Goal: Information Seeking & Learning: Learn about a topic

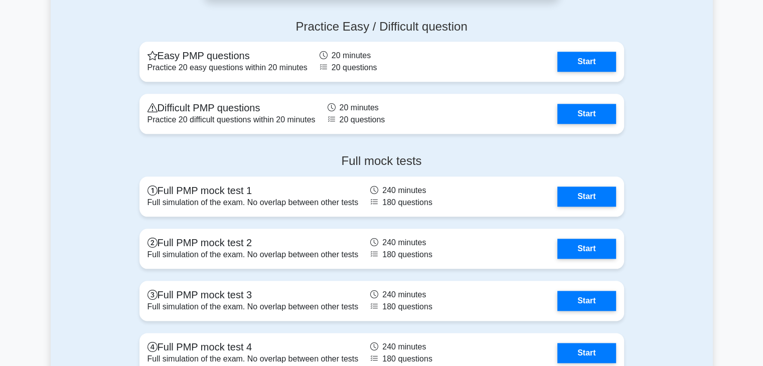
scroll to position [1130, 0]
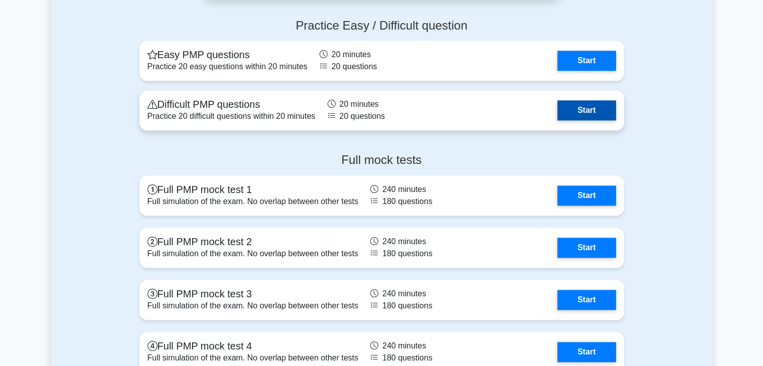
click at [571, 111] on link "Start" at bounding box center [586, 110] width 58 height 20
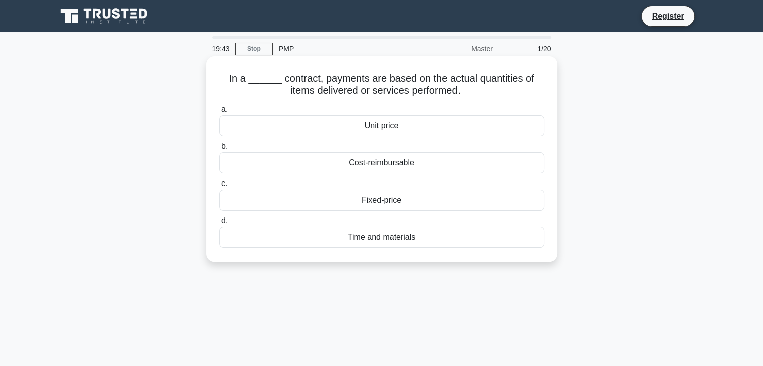
click at [346, 199] on div "Fixed-price" at bounding box center [381, 200] width 325 height 21
click at [219, 187] on input "c. Fixed-price" at bounding box center [219, 184] width 0 height 7
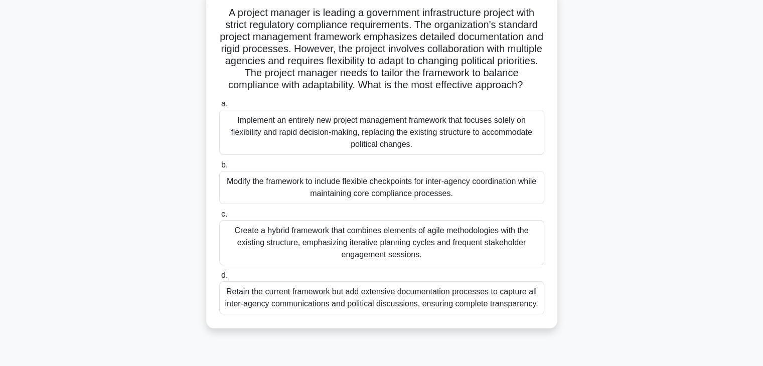
scroll to position [68, 0]
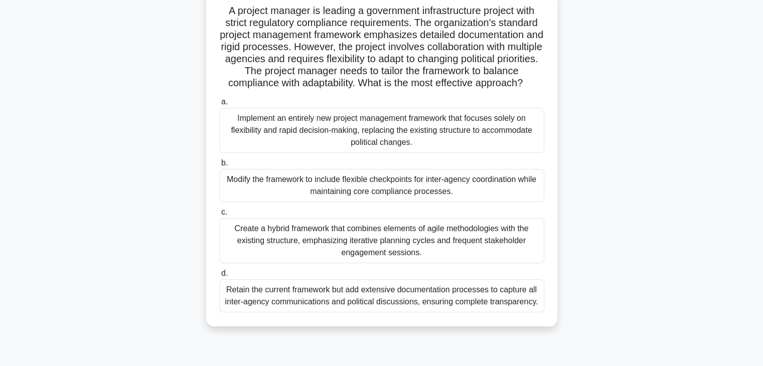
click at [342, 263] on div "Create a hybrid framework that combines elements of agile methodologies with th…" at bounding box center [381, 240] width 325 height 45
click at [219, 216] on input "c. Create a hybrid framework that combines elements of agile methodologies with…" at bounding box center [219, 212] width 0 height 7
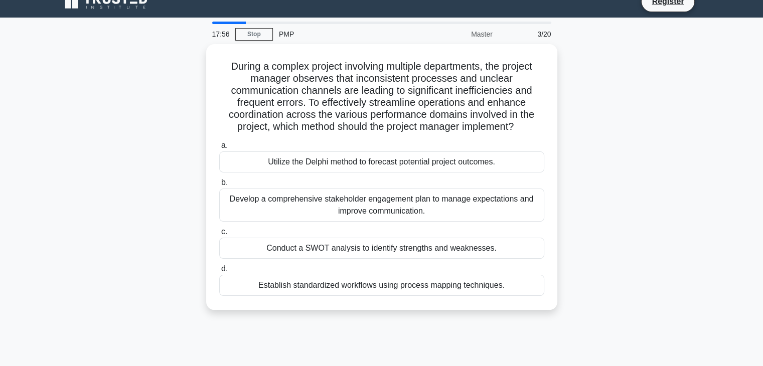
scroll to position [0, 0]
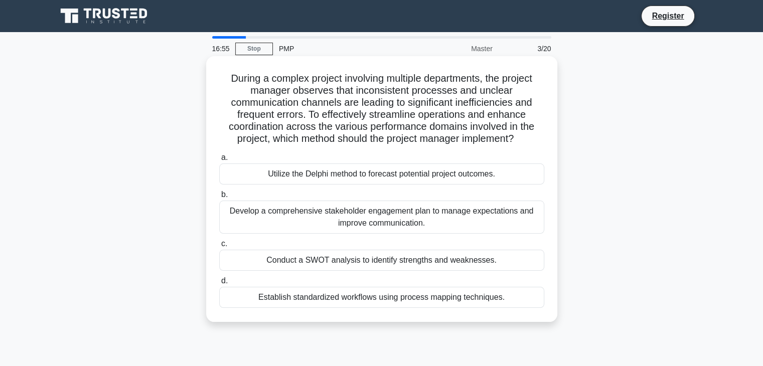
click at [354, 214] on div "Develop a comprehensive stakeholder engagement plan to manage expectations and …" at bounding box center [381, 217] width 325 height 33
click at [219, 198] on input "b. Develop a comprehensive stakeholder engagement plan to manage expectations a…" at bounding box center [219, 195] width 0 height 7
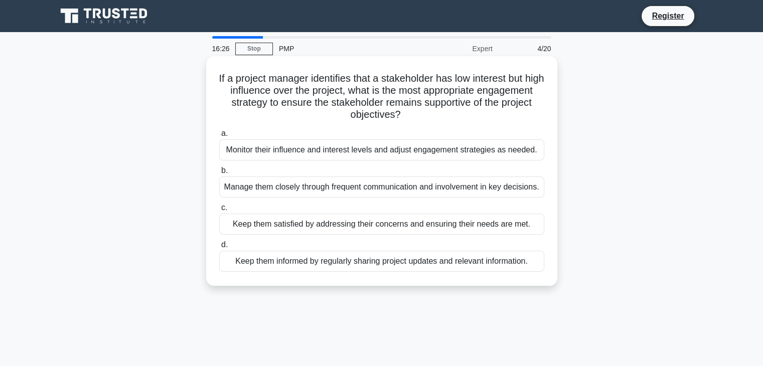
click at [361, 235] on div "Keep them satisfied by addressing their concerns and ensuring their needs are m…" at bounding box center [381, 224] width 325 height 21
click at [219, 211] on input "c. Keep them satisfied by addressing their concerns and ensuring their needs ar…" at bounding box center [219, 208] width 0 height 7
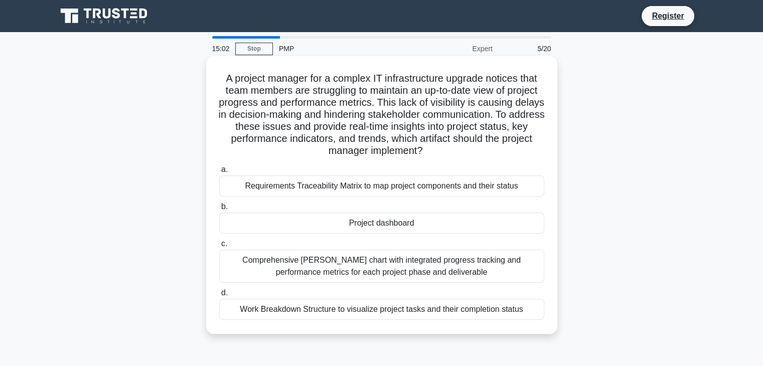
click at [352, 230] on div "Project dashboard" at bounding box center [381, 223] width 325 height 21
click at [219, 210] on input "b. Project dashboard" at bounding box center [219, 207] width 0 height 7
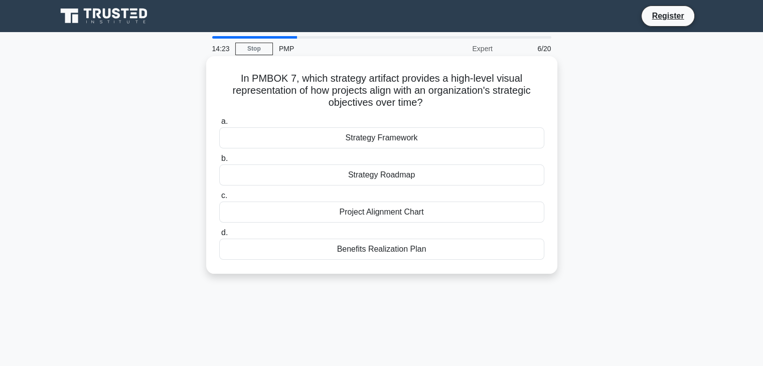
click at [414, 139] on div "Strategy Framework" at bounding box center [381, 137] width 325 height 21
click at [219, 125] on input "a. Strategy Framework" at bounding box center [219, 121] width 0 height 7
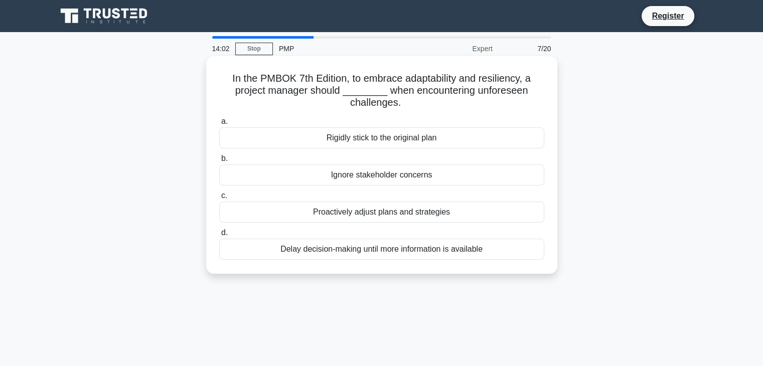
click at [371, 215] on div "Proactively adjust plans and strategies" at bounding box center [381, 212] width 325 height 21
click at [219, 199] on input "c. Proactively adjust plans and strategies" at bounding box center [219, 196] width 0 height 7
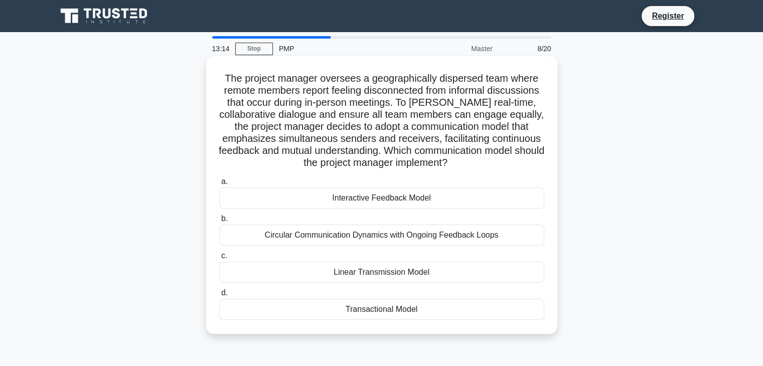
click at [310, 232] on div "Circular Communication Dynamics with Ongoing Feedback Loops" at bounding box center [381, 235] width 325 height 21
click at [219, 222] on input "b. Circular Communication Dynamics with Ongoing Feedback Loops" at bounding box center [219, 219] width 0 height 7
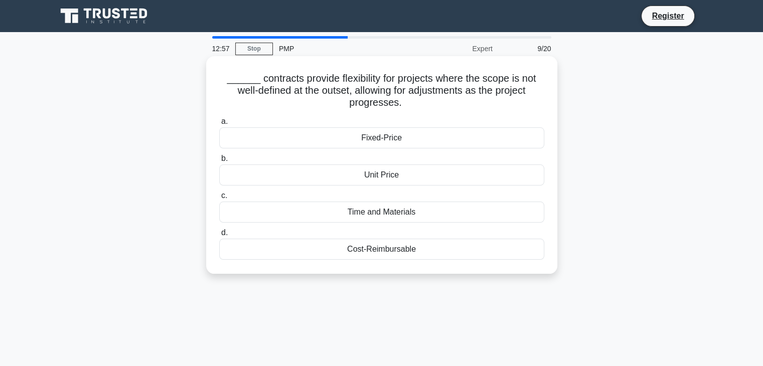
click at [338, 241] on div "Cost-Reimbursable" at bounding box center [381, 249] width 325 height 21
click at [219, 236] on input "d. Cost-Reimbursable" at bounding box center [219, 233] width 0 height 7
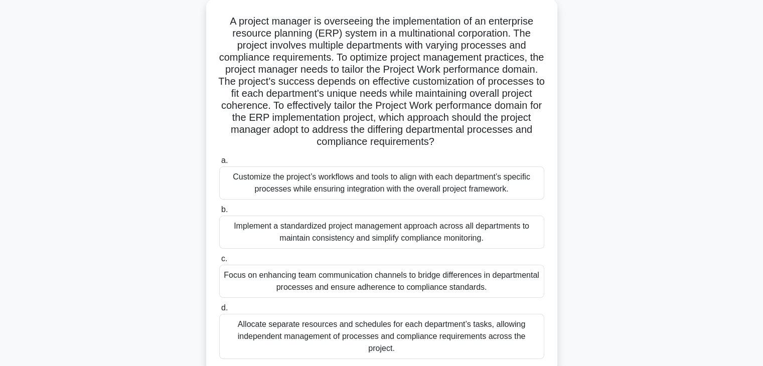
scroll to position [58, 0]
click at [347, 197] on div "Customize the project’s workflows and tools to align with each department’s spe…" at bounding box center [381, 182] width 325 height 33
click at [219, 164] on input "a. Customize the project’s workflows and tools to align with each department’s …" at bounding box center [219, 160] width 0 height 7
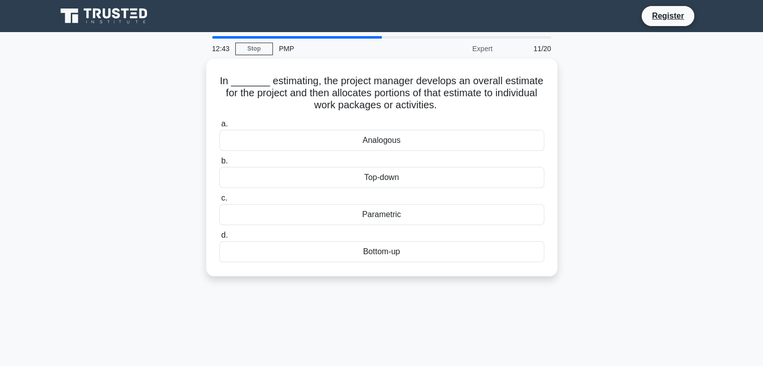
scroll to position [0, 0]
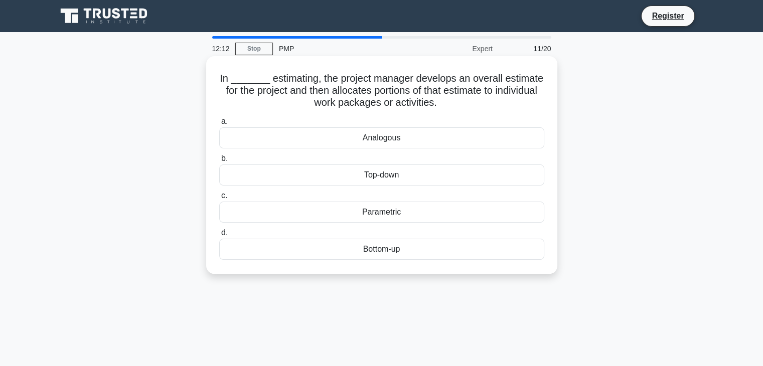
click at [242, 171] on div "Top-down" at bounding box center [381, 175] width 325 height 21
click at [219, 162] on input "b. Top-down" at bounding box center [219, 159] width 0 height 7
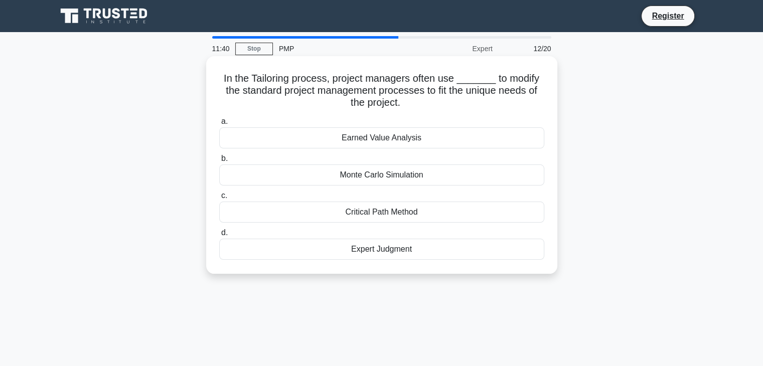
drag, startPoint x: 259, startPoint y: 232, endPoint x: 255, endPoint y: 225, distance: 7.4
click at [255, 225] on div "a. Earned Value Analysis b. Monte Carlo Simulation" at bounding box center [381, 187] width 337 height 149
click at [285, 247] on div "Expert Judgment" at bounding box center [381, 249] width 325 height 21
click at [219, 236] on input "d. Expert Judgment" at bounding box center [219, 233] width 0 height 7
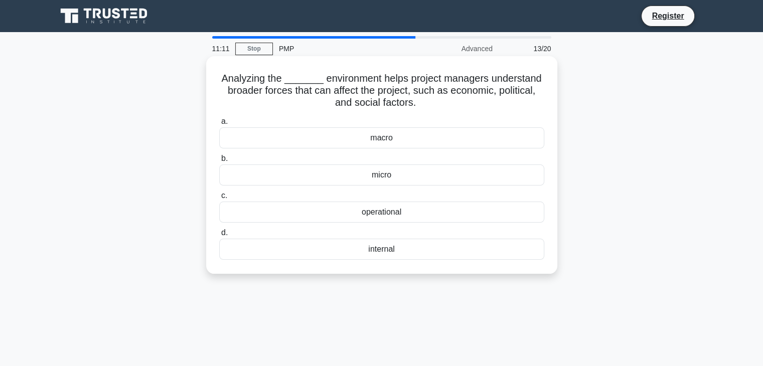
click at [249, 217] on div "operational" at bounding box center [381, 212] width 325 height 21
click at [219, 199] on input "c. operational" at bounding box center [219, 196] width 0 height 7
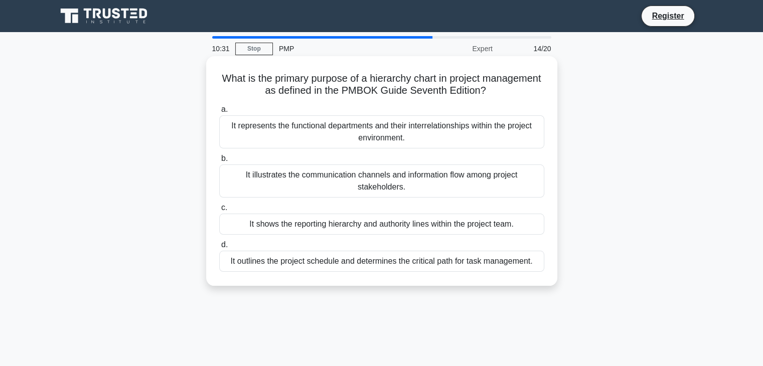
click at [237, 129] on div "It represents the functional departments and their interrelationships within th…" at bounding box center [381, 131] width 325 height 33
click at [219, 113] on input "a. It represents the functional departments and their interrelationships within…" at bounding box center [219, 109] width 0 height 7
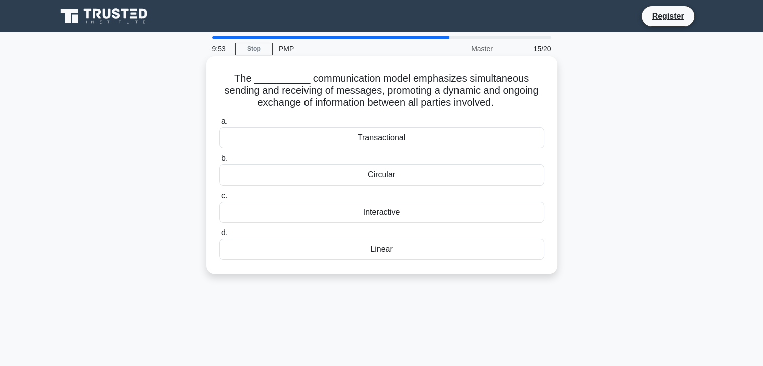
click at [302, 205] on div "Interactive" at bounding box center [381, 212] width 325 height 21
click at [219, 199] on input "c. Interactive" at bounding box center [219, 196] width 0 height 7
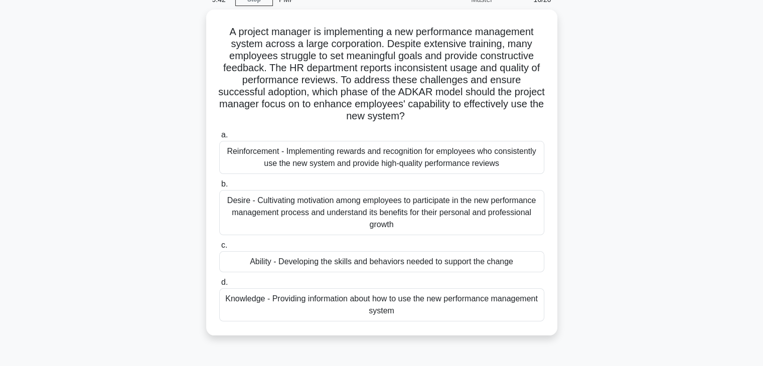
scroll to position [50, 0]
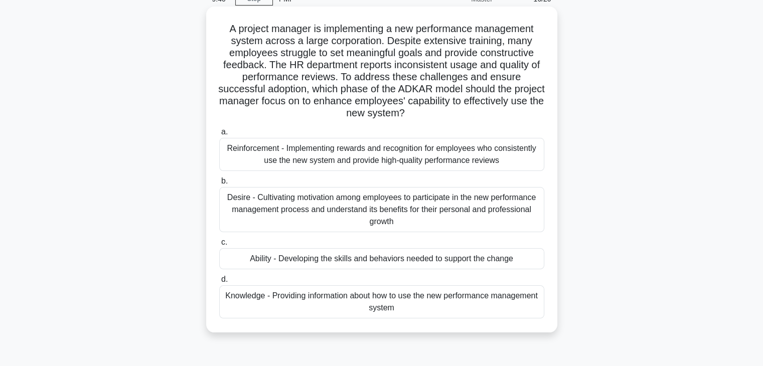
click at [328, 249] on div "Ability - Developing the skills and behaviors needed to support the change" at bounding box center [381, 258] width 325 height 21
click at [219, 246] on input "c. Ability - Developing the skills and behaviors needed to support the change" at bounding box center [219, 242] width 0 height 7
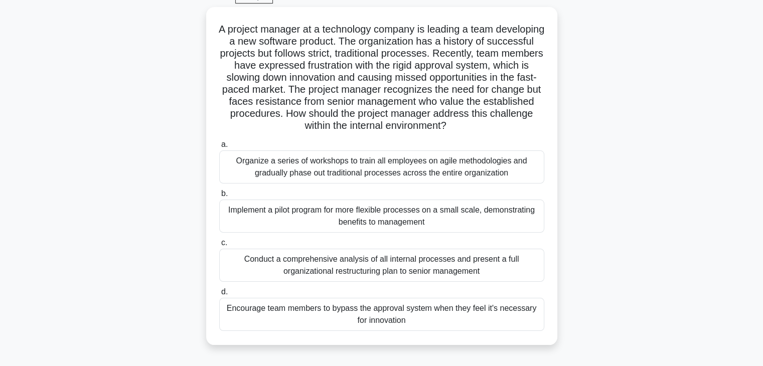
scroll to position [52, 0]
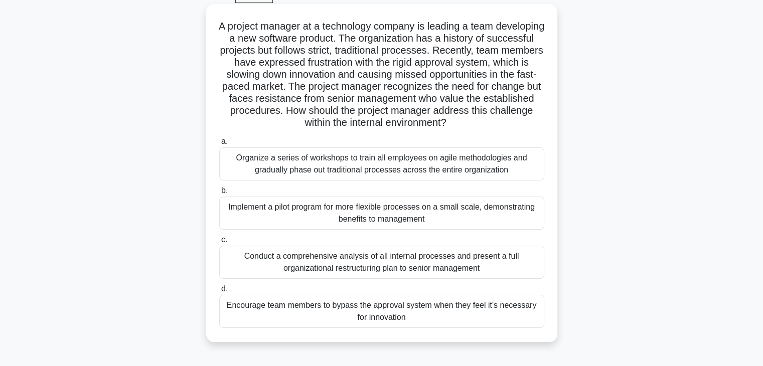
click at [307, 162] on div "Organize a series of workshops to train all employees on agile methodologies an…" at bounding box center [381, 164] width 325 height 33
click at [219, 145] on input "a. Organize a series of workshops to train all employees on agile methodologies…" at bounding box center [219, 141] width 0 height 7
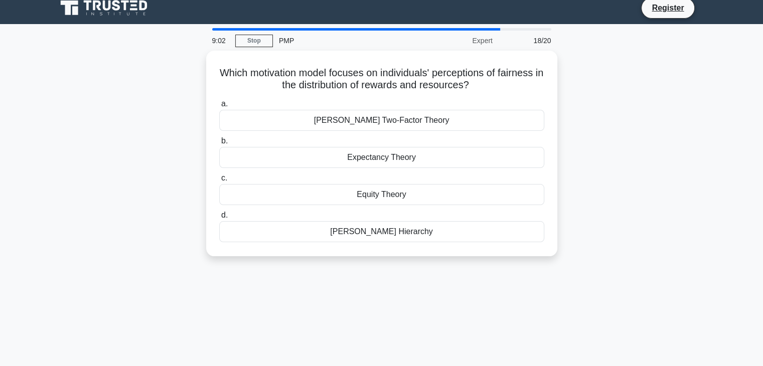
scroll to position [0, 0]
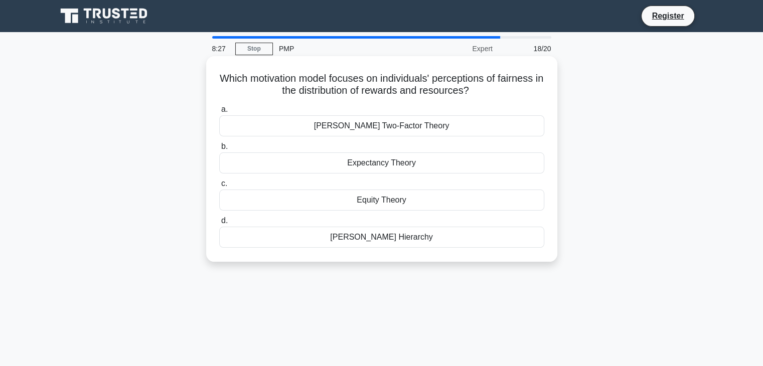
click at [333, 236] on div "Maslow's Hierarchy" at bounding box center [381, 237] width 325 height 21
click at [219, 224] on input "d. Maslow's Hierarchy" at bounding box center [219, 221] width 0 height 7
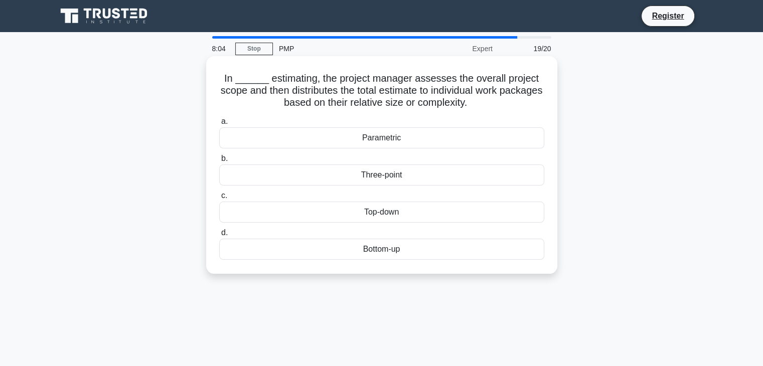
click at [355, 180] on div "Three-point" at bounding box center [381, 175] width 325 height 21
click at [219, 162] on input "b. Three-point" at bounding box center [219, 159] width 0 height 7
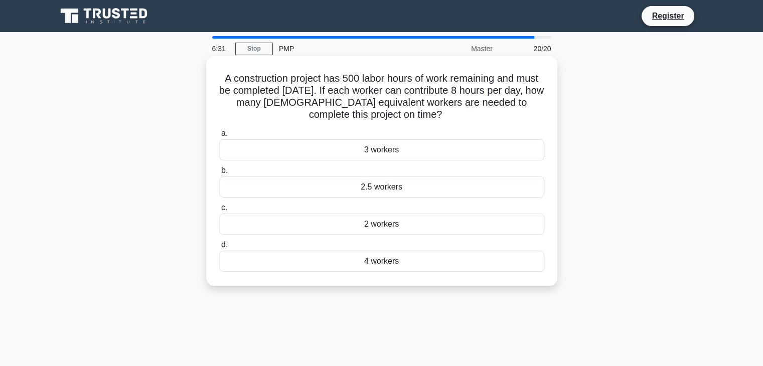
click at [348, 155] on div "3 workers" at bounding box center [381, 149] width 325 height 21
click at [219, 137] on input "a. 3 workers" at bounding box center [219, 133] width 0 height 7
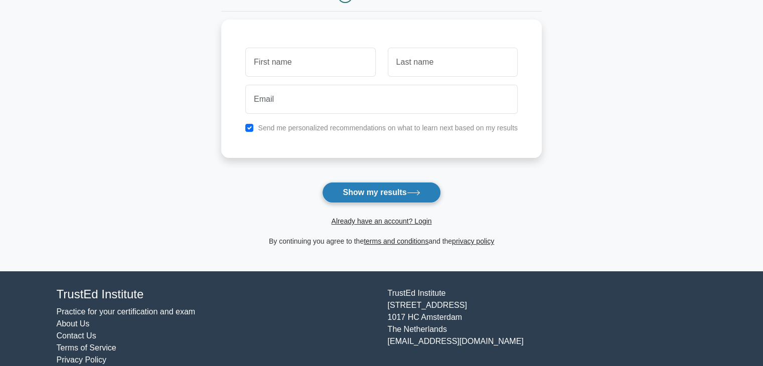
click at [371, 190] on button "Show my results" at bounding box center [381, 192] width 118 height 21
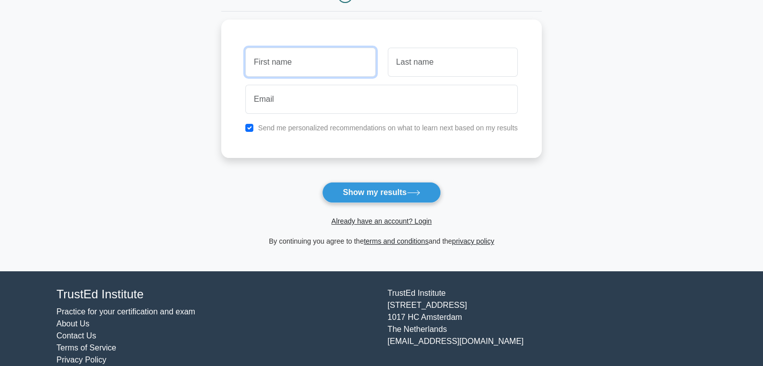
scroll to position [137, 0]
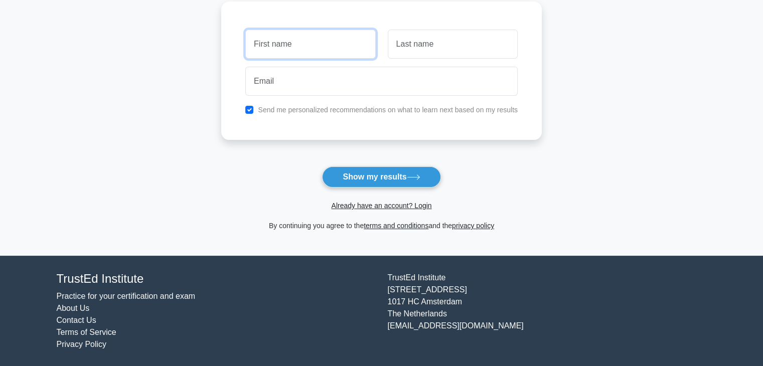
click at [279, 38] on input "text" at bounding box center [310, 44] width 130 height 29
type input ","
type input "moohzmm"
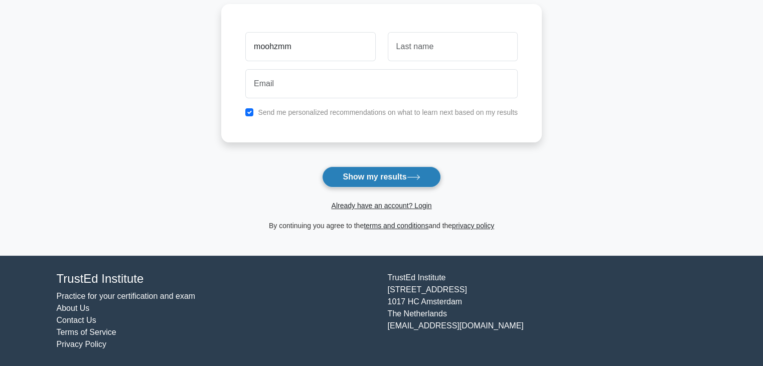
click at [366, 167] on button "Show my results" at bounding box center [381, 177] width 118 height 21
type input "mpojo"
click at [378, 167] on button "Show my results" at bounding box center [381, 177] width 118 height 21
click at [247, 109] on input "checkbox" at bounding box center [249, 110] width 8 height 8
checkbox input "false"
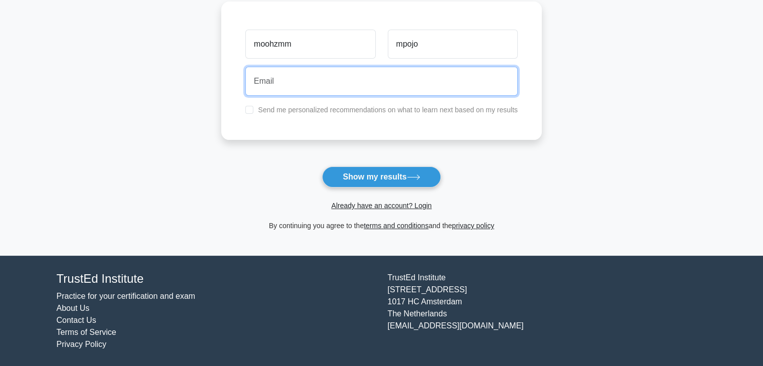
click at [275, 76] on input "email" at bounding box center [381, 81] width 272 height 29
type input "mjjfdd@kdvdk"
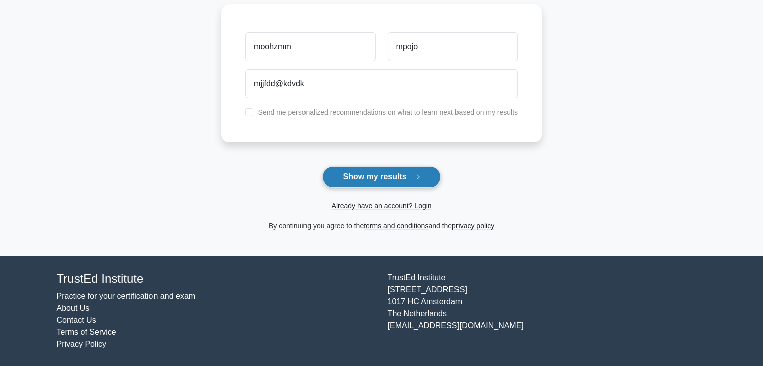
click at [352, 176] on button "Show my results" at bounding box center [381, 177] width 118 height 21
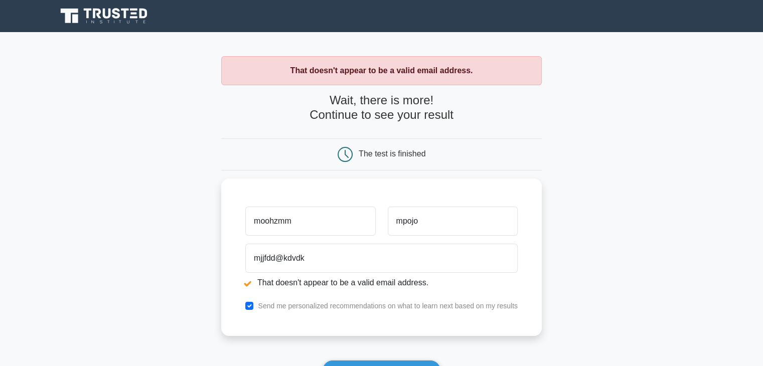
scroll to position [4, 0]
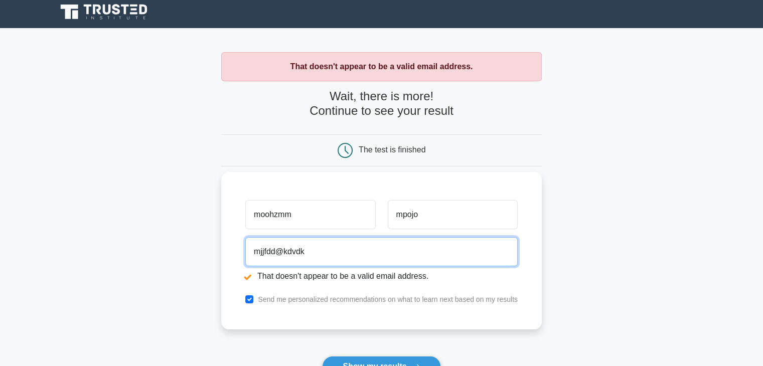
click at [355, 238] on input "mjjfdd@kdvdk" at bounding box center [381, 251] width 272 height 29
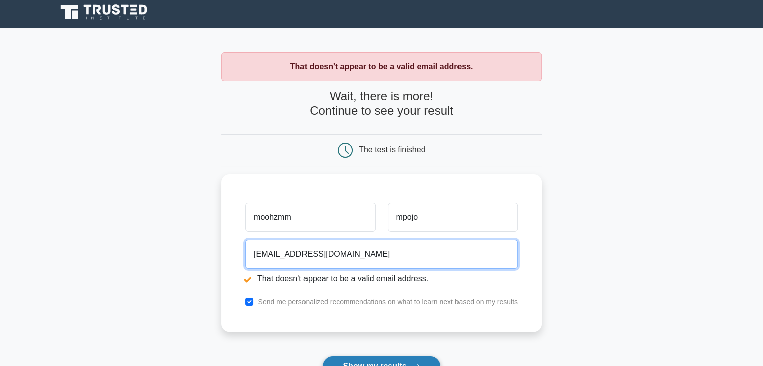
type input "mjjfdd@kdvdk.com"
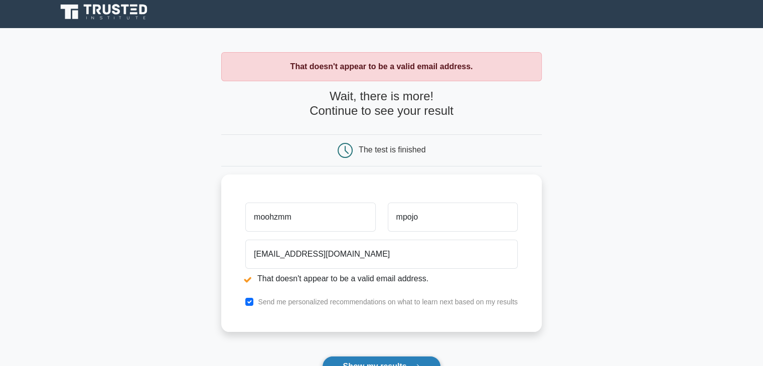
click at [373, 362] on button "Show my results" at bounding box center [381, 366] width 118 height 21
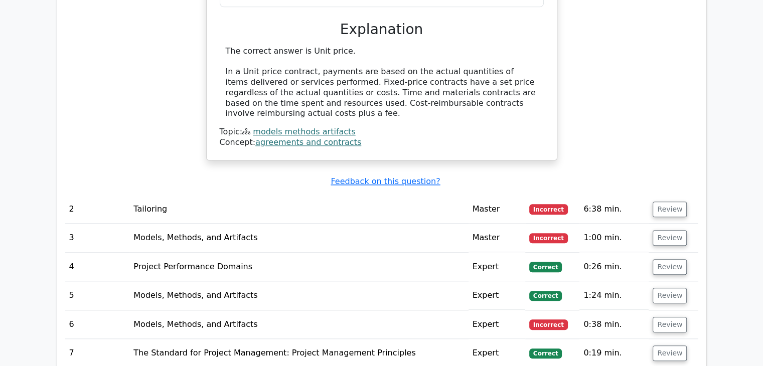
scroll to position [1025, 0]
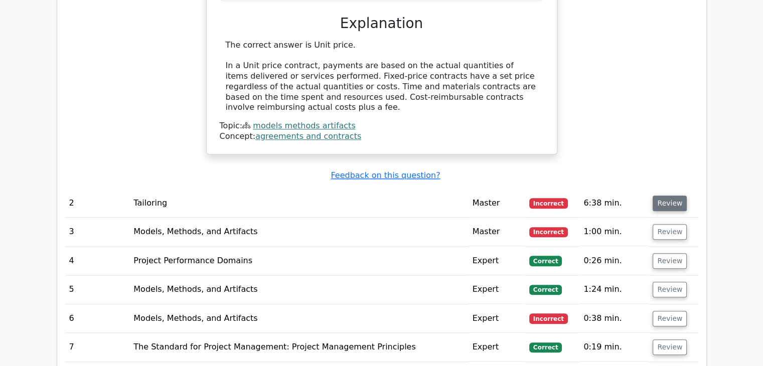
click at [660, 196] on button "Review" at bounding box center [670, 204] width 34 height 16
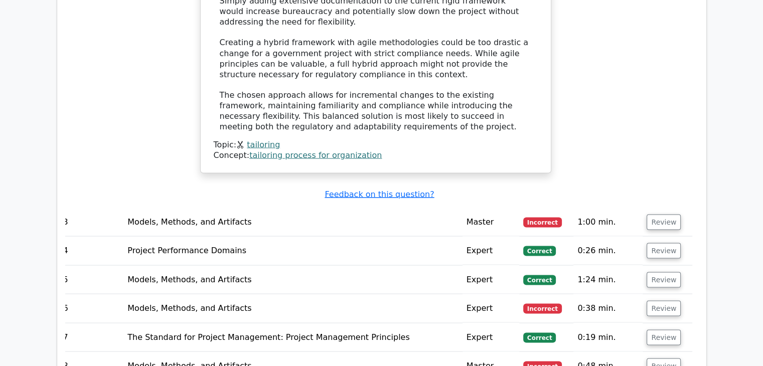
scroll to position [1862, 0]
click at [660, 214] on button "Review" at bounding box center [664, 222] width 34 height 16
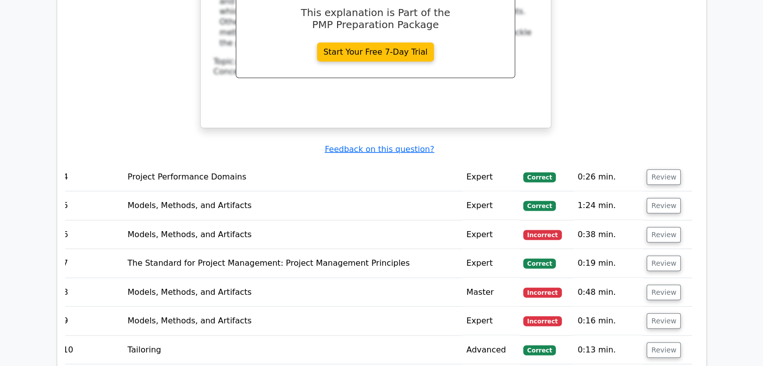
scroll to position [2411, 0]
click at [653, 227] on button "Review" at bounding box center [664, 235] width 34 height 16
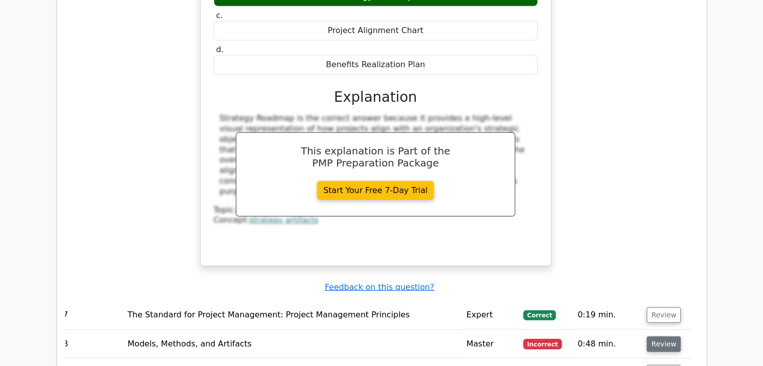
scroll to position [2776, 0]
click at [663, 337] on button "Review" at bounding box center [664, 345] width 34 height 16
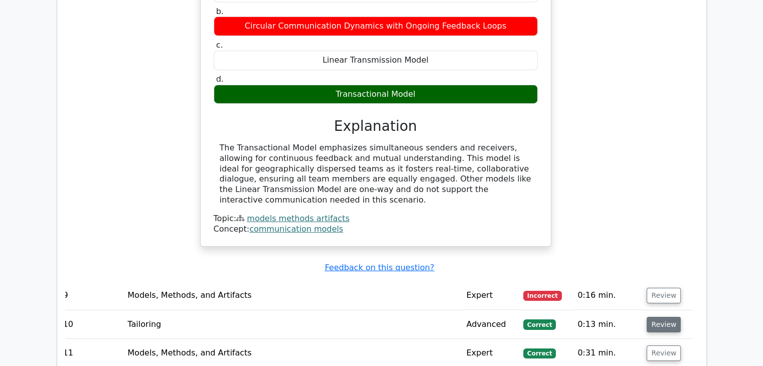
scroll to position [3294, 0]
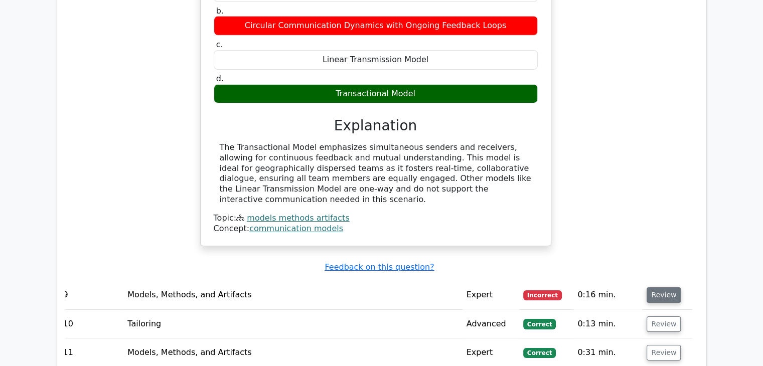
click at [653, 288] on button "Review" at bounding box center [664, 296] width 34 height 16
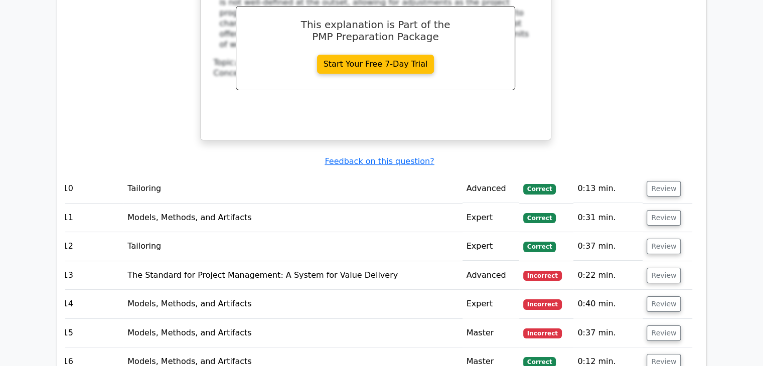
scroll to position [3852, 0]
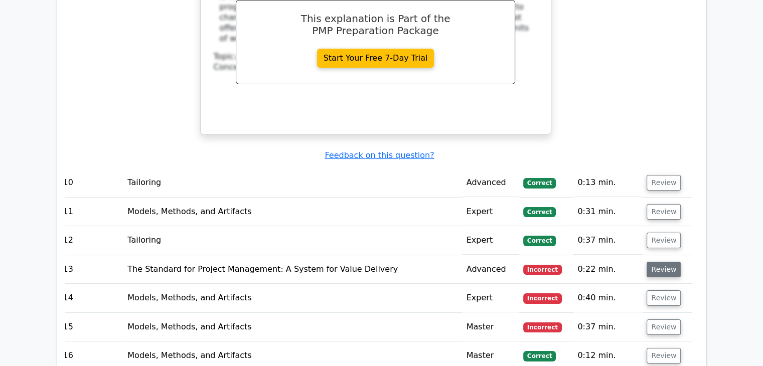
click at [656, 262] on button "Review" at bounding box center [664, 270] width 34 height 16
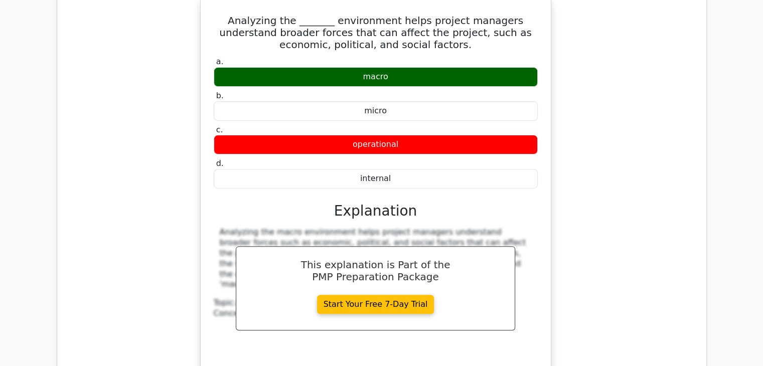
scroll to position [4253, 0]
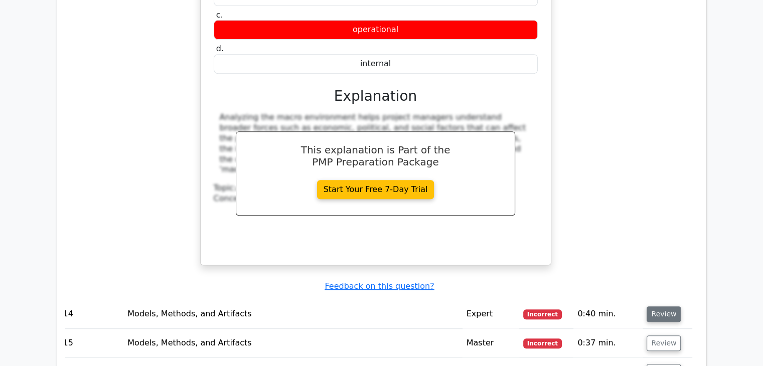
click at [660, 307] on button "Review" at bounding box center [664, 315] width 34 height 16
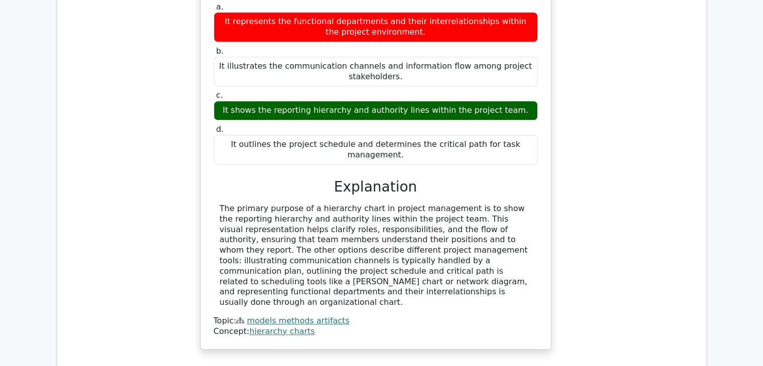
scroll to position [4641, 0]
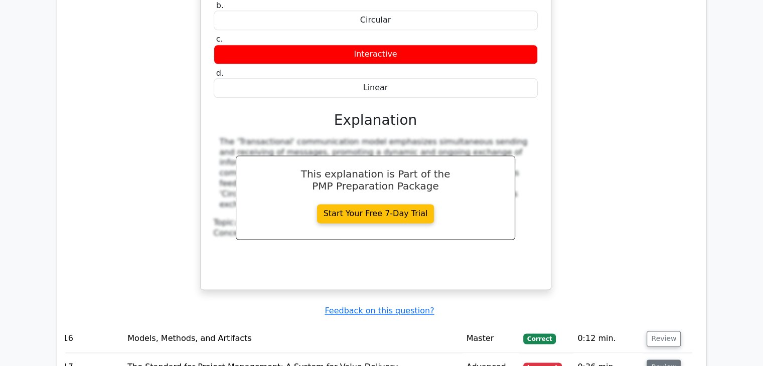
scroll to position [5131, 0]
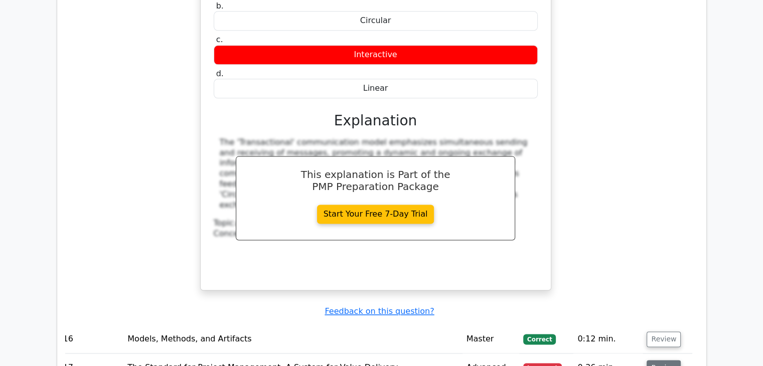
click at [658, 360] on button "Review" at bounding box center [664, 368] width 34 height 16
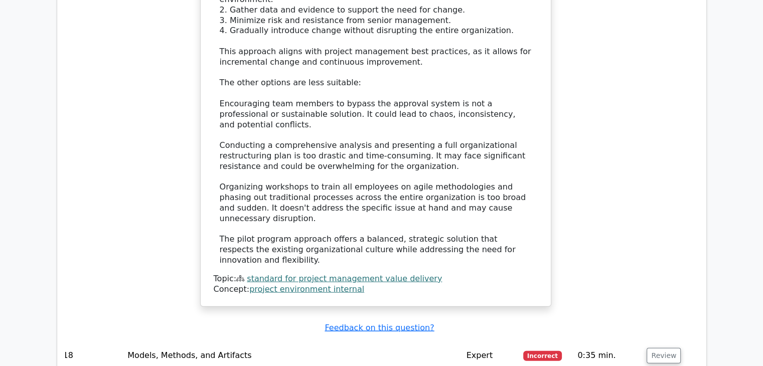
scroll to position [5977, 0]
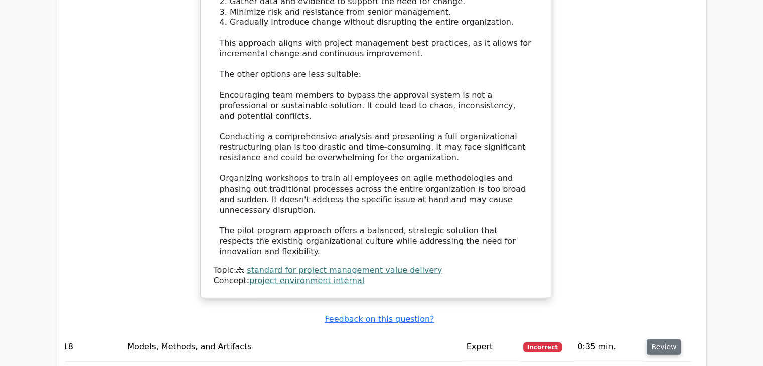
click at [660, 340] on button "Review" at bounding box center [664, 348] width 34 height 16
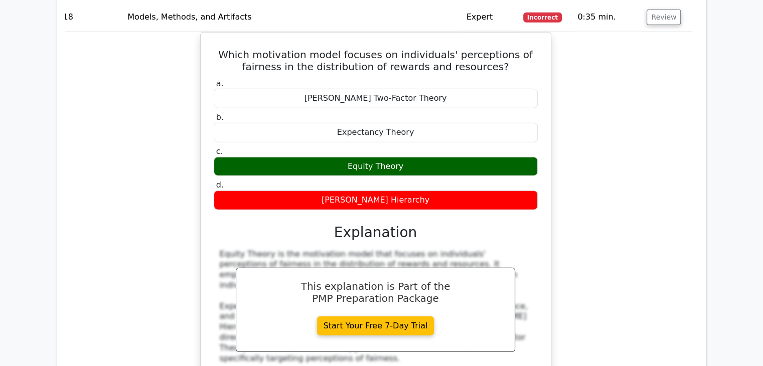
scroll to position [6308, 0]
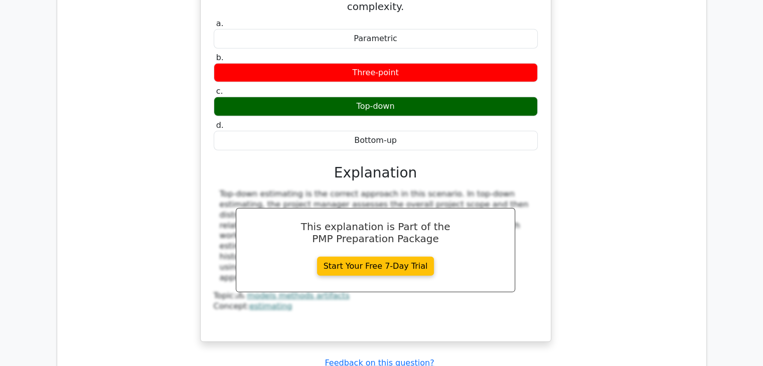
scroll to position [6830, 0]
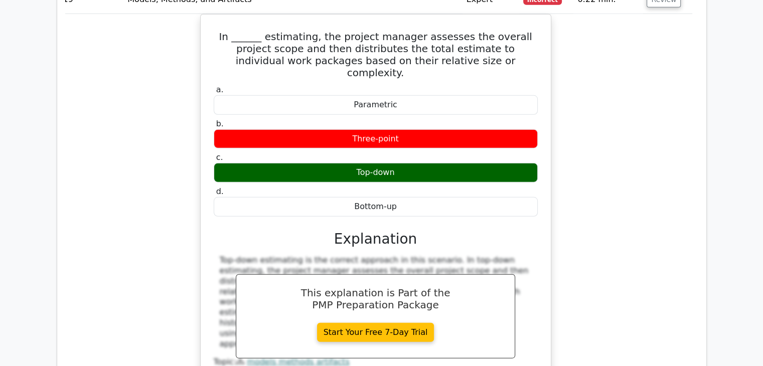
scroll to position [6761, 0]
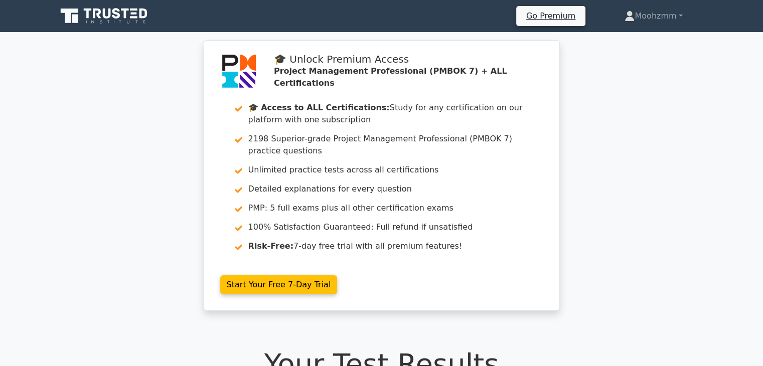
click at [95, 19] on icon at bounding box center [105, 16] width 96 height 19
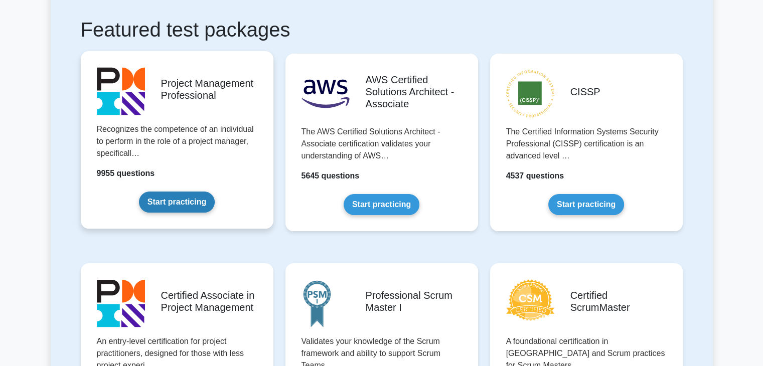
scroll to position [181, 0]
click at [181, 211] on link "Start practicing" at bounding box center [177, 201] width 76 height 21
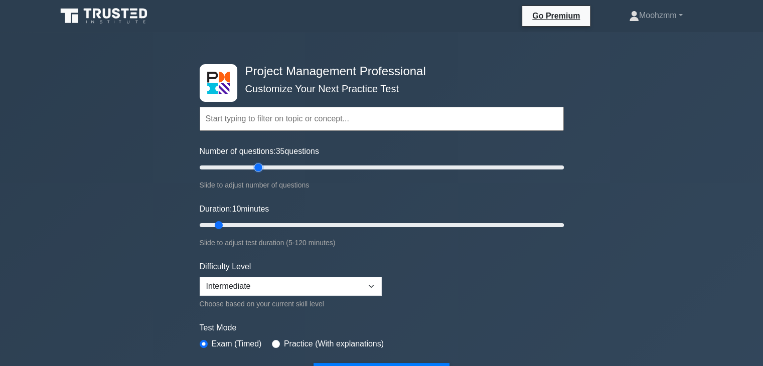
drag, startPoint x: 213, startPoint y: 166, endPoint x: 254, endPoint y: 167, distance: 41.2
type input "35"
click at [254, 167] on input "Number of questions: 35 questions" at bounding box center [382, 168] width 364 height 12
click at [252, 277] on select "Beginner Intermediate Expert" at bounding box center [291, 286] width 182 height 19
click at [200, 277] on select "Beginner Intermediate Expert" at bounding box center [291, 286] width 182 height 19
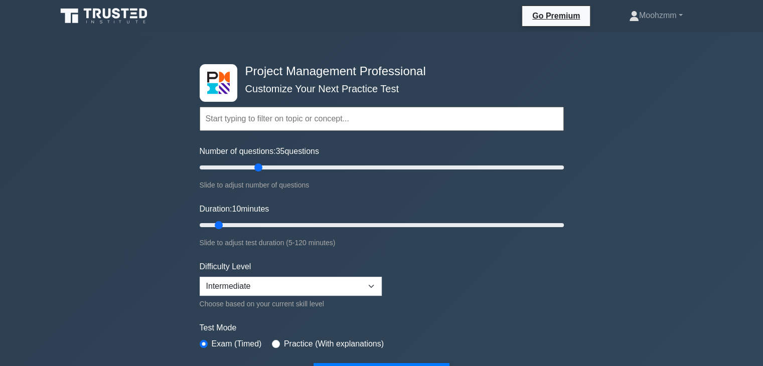
click at [163, 284] on div "Project Management Professional Customize Your Next Practice Test Topics Scope …" at bounding box center [381, 371] width 763 height 678
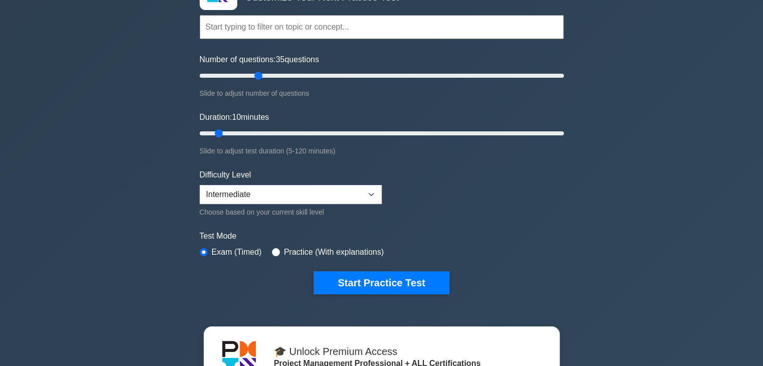
scroll to position [94, 0]
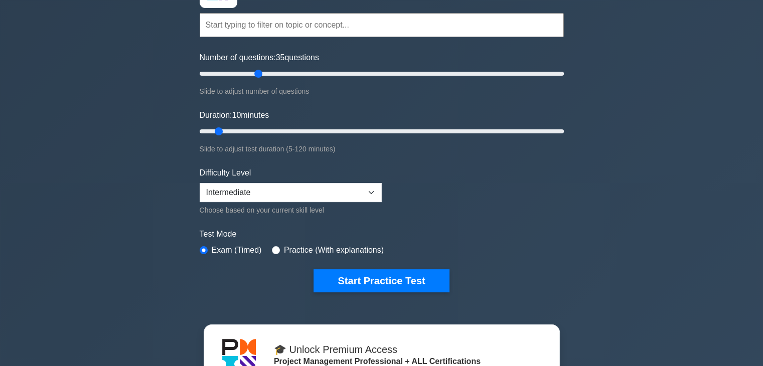
click at [305, 249] on label "Practice (With explanations)" at bounding box center [334, 250] width 100 height 12
click at [274, 247] on input "radio" at bounding box center [276, 250] width 8 height 8
radio input "true"
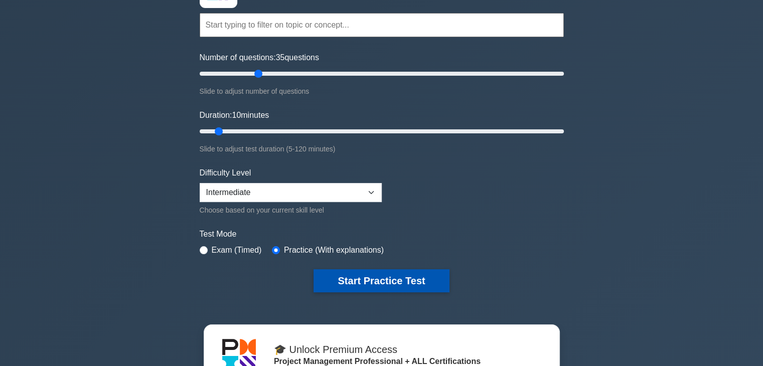
click at [361, 274] on button "Start Practice Test" at bounding box center [381, 280] width 135 height 23
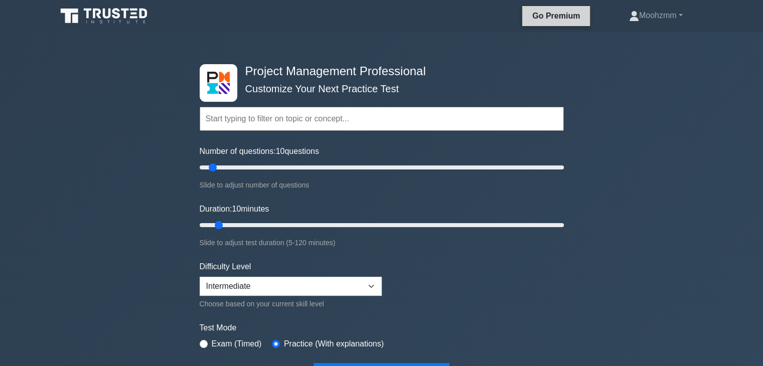
click at [553, 21] on link "Go Premium" at bounding box center [556, 16] width 60 height 13
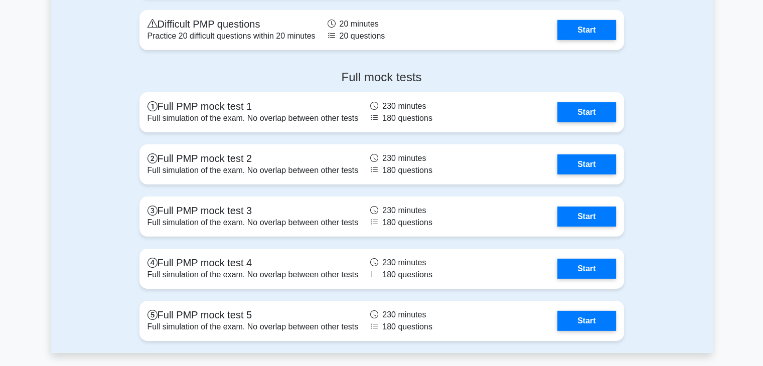
scroll to position [3094, 0]
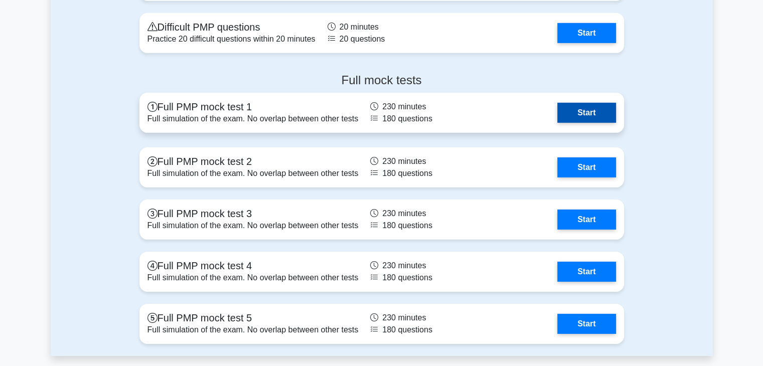
click at [586, 110] on link "Start" at bounding box center [586, 113] width 58 height 20
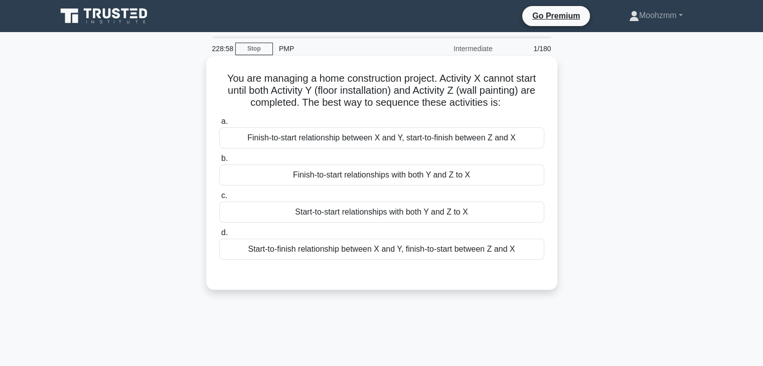
click at [445, 172] on div "Finish-to-start relationships with both Y and Z to X" at bounding box center [381, 175] width 325 height 21
click at [219, 162] on input "b. Finish-to-start relationships with both Y and Z to X" at bounding box center [219, 159] width 0 height 7
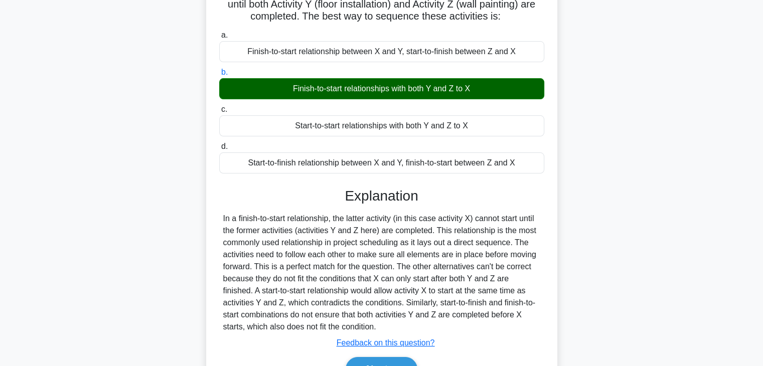
scroll to position [176, 0]
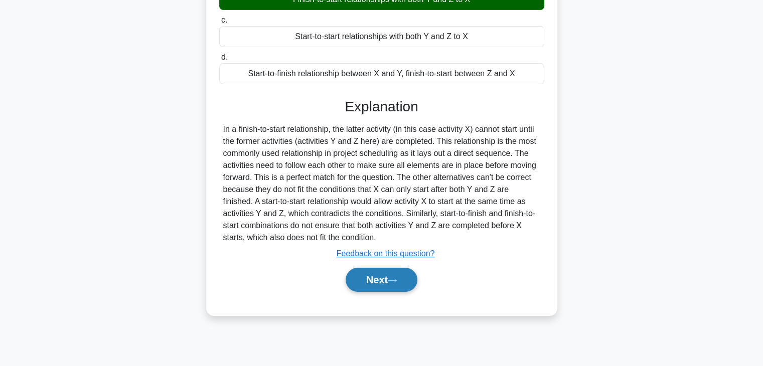
click at [387, 281] on button "Next" at bounding box center [382, 280] width 72 height 24
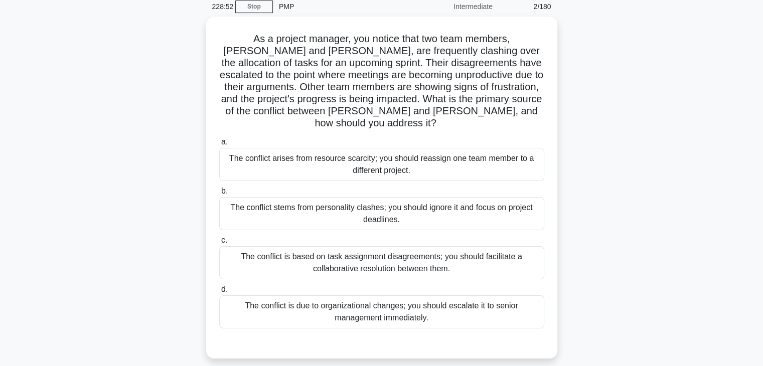
scroll to position [43, 0]
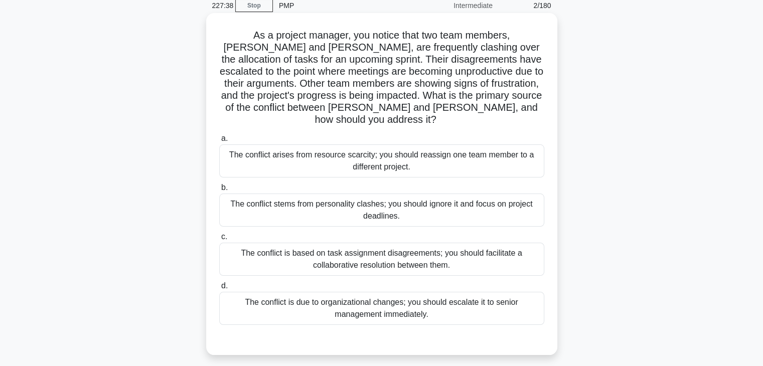
click at [253, 248] on div "The conflict is based on task assignment disagreements; you should facilitate a…" at bounding box center [381, 259] width 325 height 33
click at [219, 240] on input "c. The conflict is based on task assignment disagreements; you should facilitat…" at bounding box center [219, 237] width 0 height 7
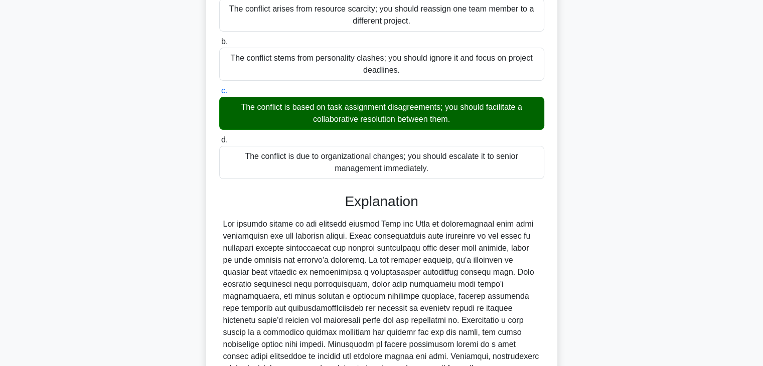
scroll to position [276, 0]
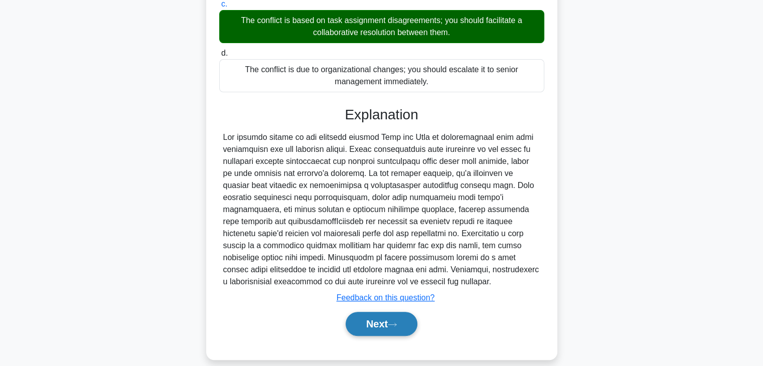
click at [362, 319] on button "Next" at bounding box center [382, 324] width 72 height 24
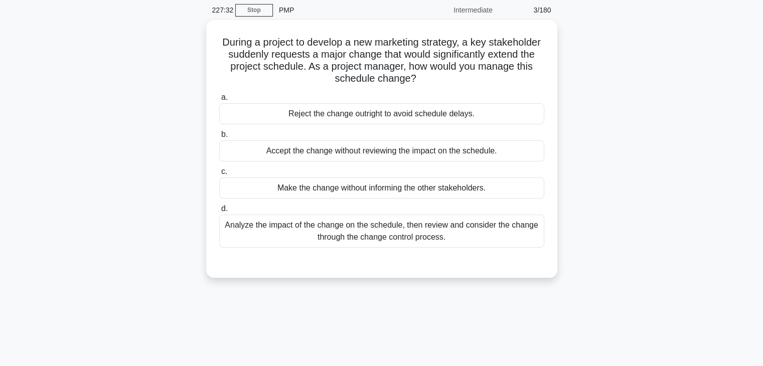
scroll to position [38, 0]
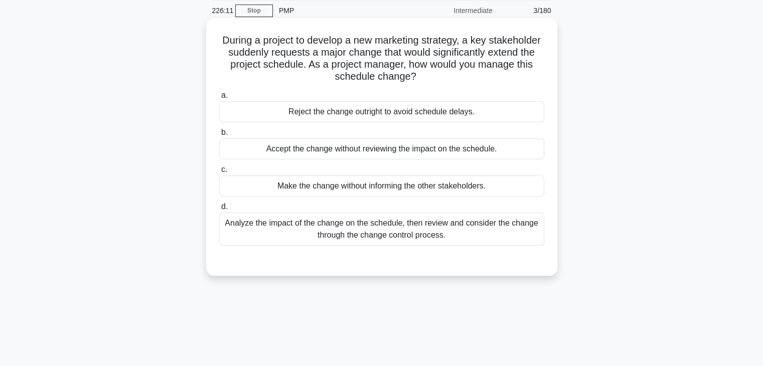
click at [266, 225] on div "Analyze the impact of the change on the schedule, then review and consider the …" at bounding box center [381, 229] width 325 height 33
click at [219, 210] on input "d. Analyze the impact of the change on the schedule, then review and consider t…" at bounding box center [219, 207] width 0 height 7
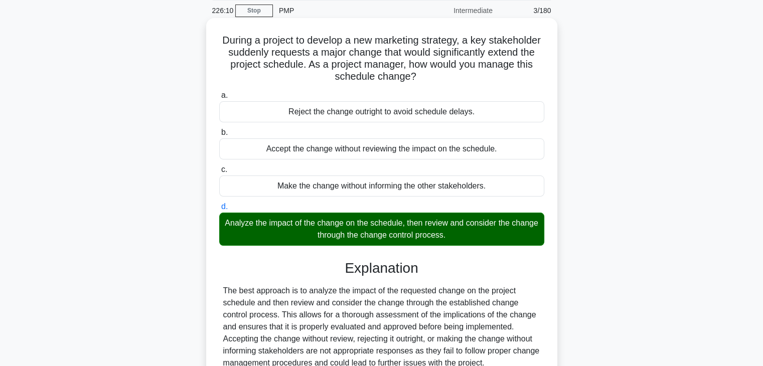
scroll to position [176, 0]
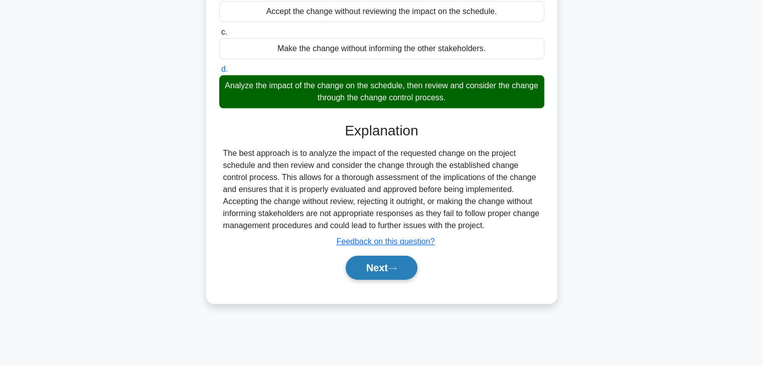
click at [353, 261] on button "Next" at bounding box center [382, 268] width 72 height 24
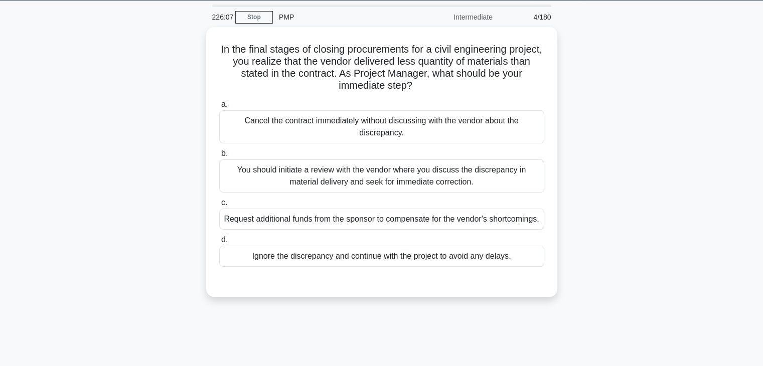
scroll to position [29, 0]
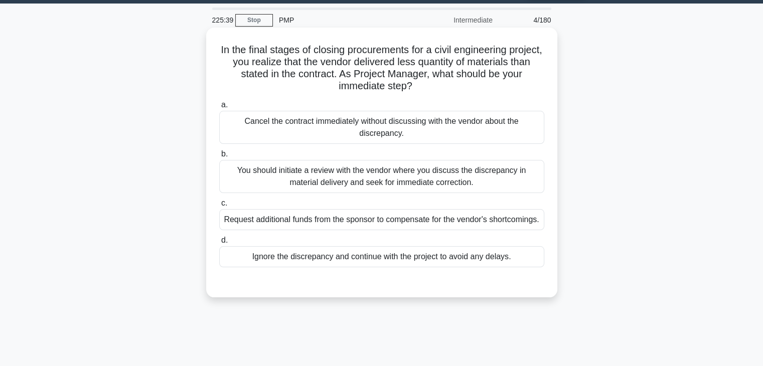
click at [234, 183] on div "You should initiate a review with the vendor where you discuss the discrepancy …" at bounding box center [381, 176] width 325 height 33
click at [219, 158] on input "b. You should initiate a review with the vendor where you discuss the discrepan…" at bounding box center [219, 154] width 0 height 7
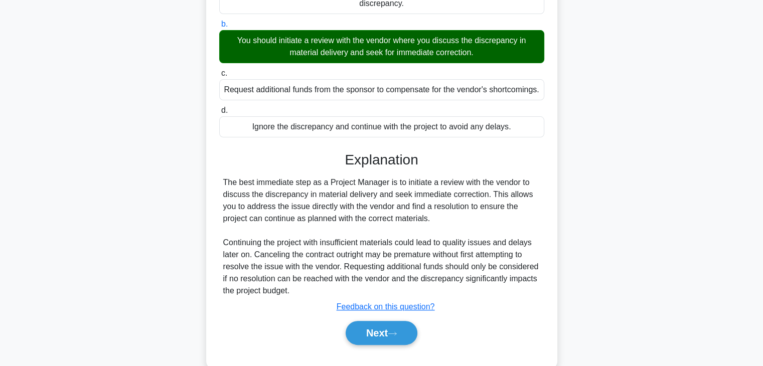
scroll to position [192, 0]
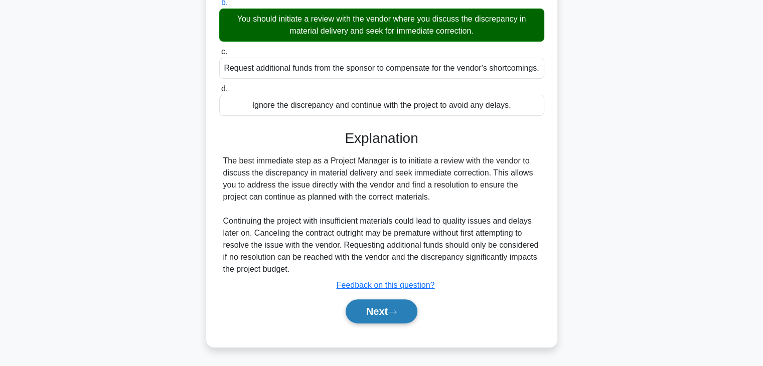
click at [373, 317] on button "Next" at bounding box center [382, 312] width 72 height 24
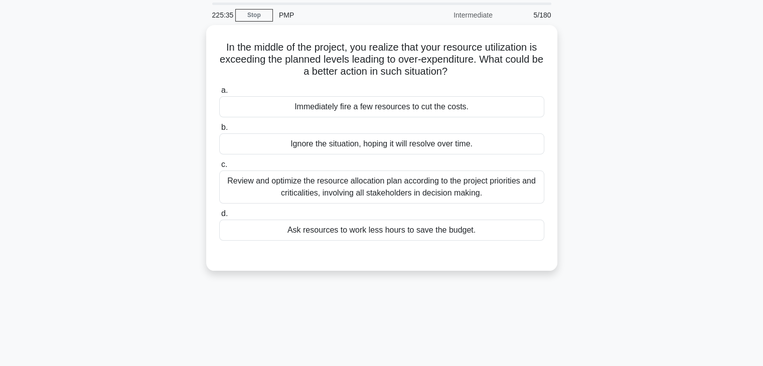
scroll to position [0, 0]
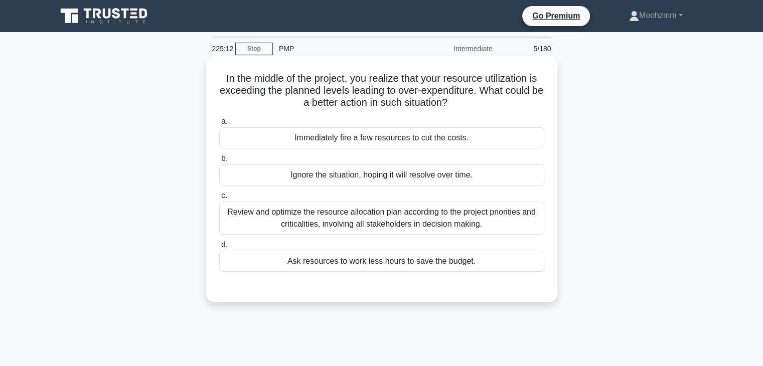
click at [229, 227] on div "Review and optimize the resource allocation plan according to the project prior…" at bounding box center [381, 218] width 325 height 33
click at [219, 199] on input "c. Review and optimize the resource allocation plan according to the project pr…" at bounding box center [219, 196] width 0 height 7
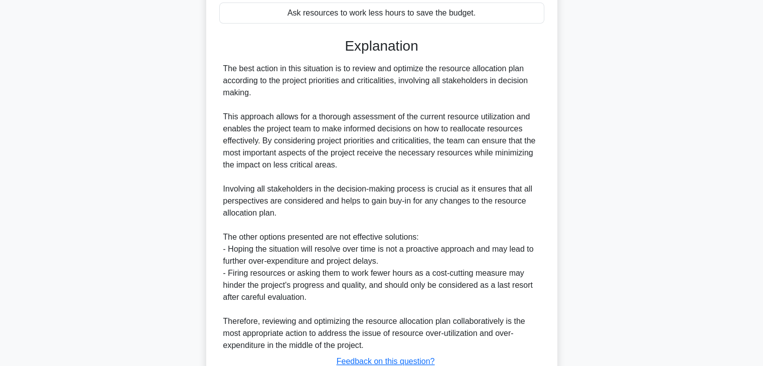
scroll to position [324, 0]
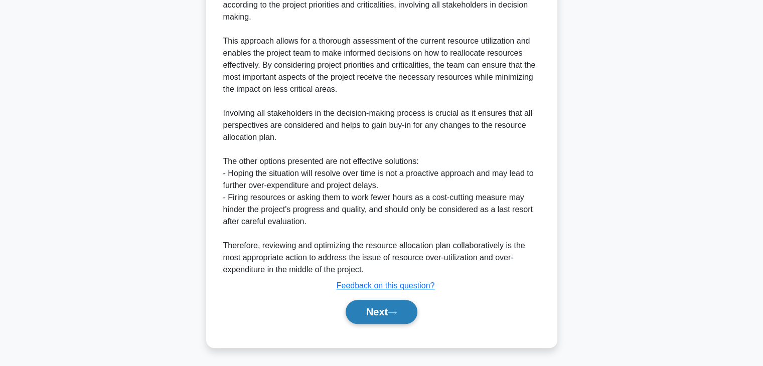
click at [357, 311] on button "Next" at bounding box center [382, 312] width 72 height 24
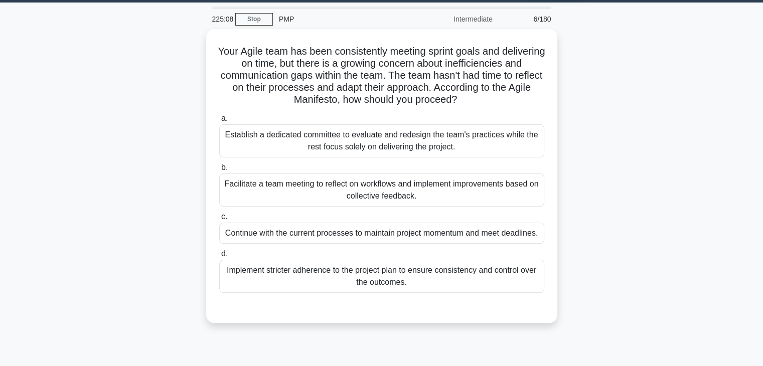
scroll to position [27, 0]
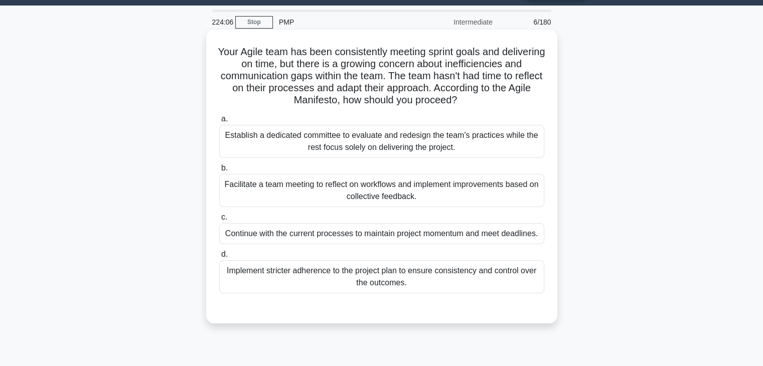
click at [261, 197] on div "Facilitate a team meeting to reflect on workflows and implement improvements ba…" at bounding box center [381, 190] width 325 height 33
click at [219, 172] on input "b. Facilitate a team meeting to reflect on workflows and implement improvements…" at bounding box center [219, 168] width 0 height 7
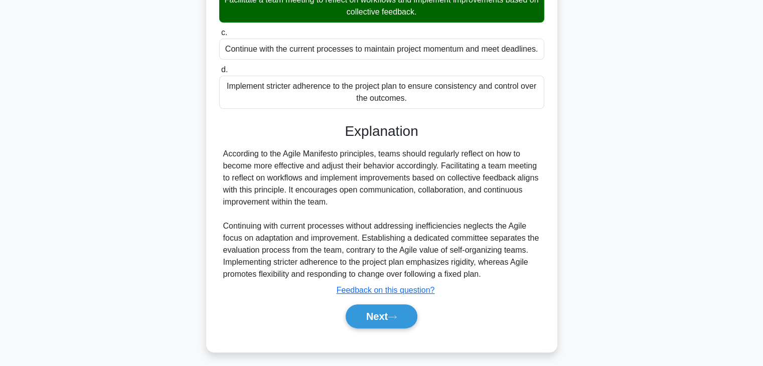
scroll to position [216, 0]
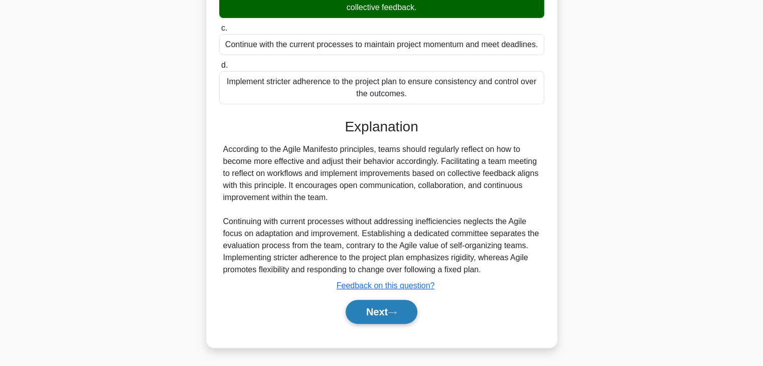
click at [369, 310] on button "Next" at bounding box center [382, 312] width 72 height 24
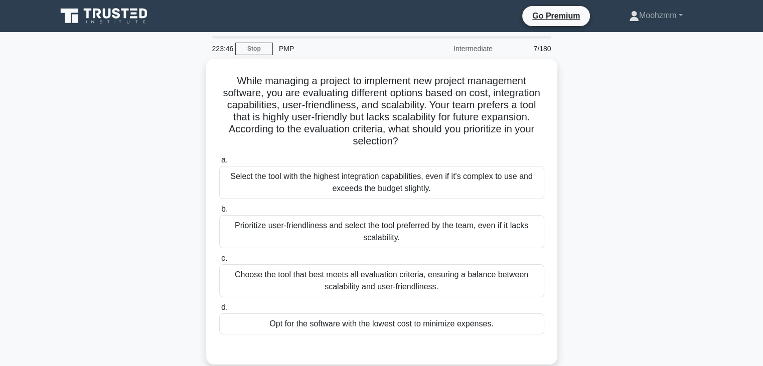
scroll to position [37, 0]
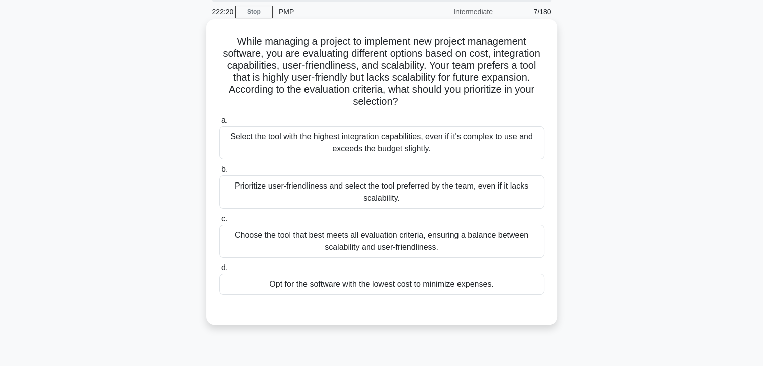
click at [235, 241] on div "Choose the tool that best meets all evaluation criteria, ensuring a balance bet…" at bounding box center [381, 241] width 325 height 33
click at [219, 222] on input "c. Choose the tool that best meets all evaluation criteria, ensuring a balance …" at bounding box center [219, 219] width 0 height 7
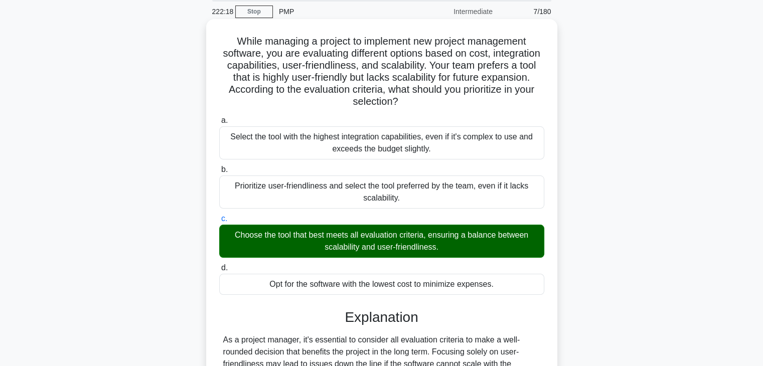
scroll to position [180, 0]
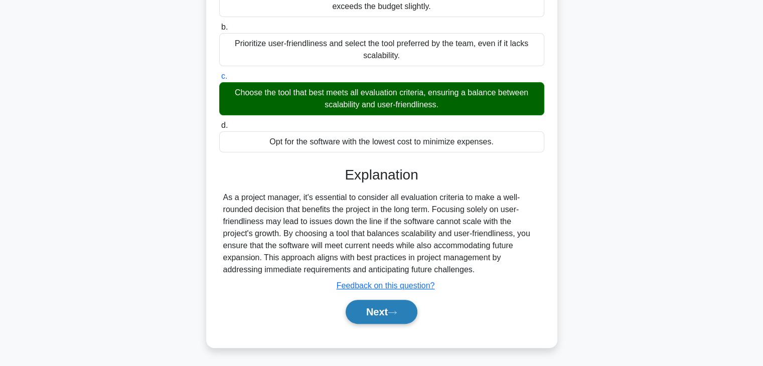
click at [369, 318] on button "Next" at bounding box center [382, 312] width 72 height 24
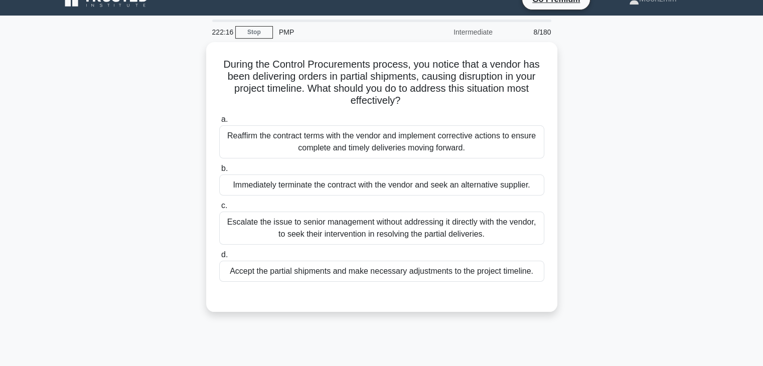
scroll to position [16, 0]
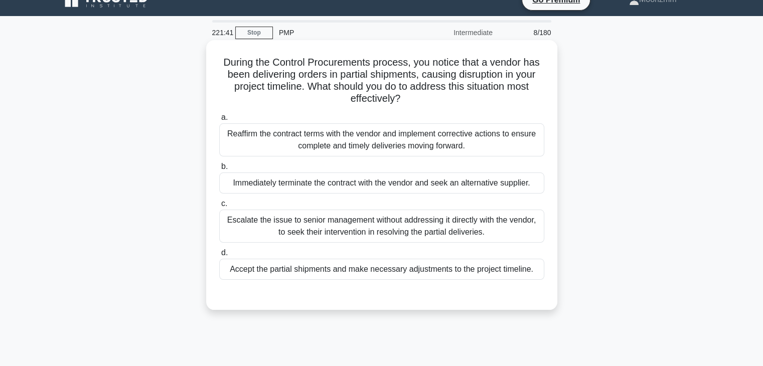
click at [269, 126] on div "Reaffirm the contract terms with the vendor and implement corrective actions to…" at bounding box center [381, 139] width 325 height 33
click at [219, 121] on input "a. Reaffirm the contract terms with the vendor and implement corrective actions…" at bounding box center [219, 117] width 0 height 7
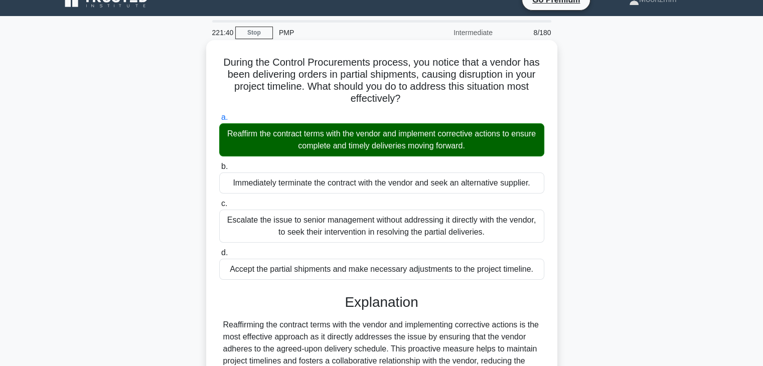
scroll to position [176, 0]
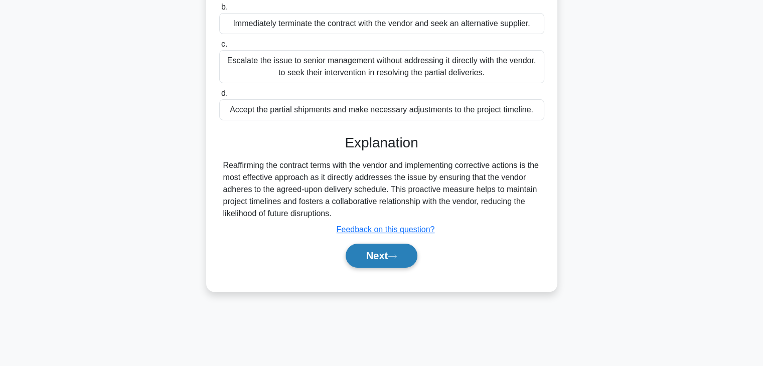
click at [346, 256] on button "Next" at bounding box center [382, 256] width 72 height 24
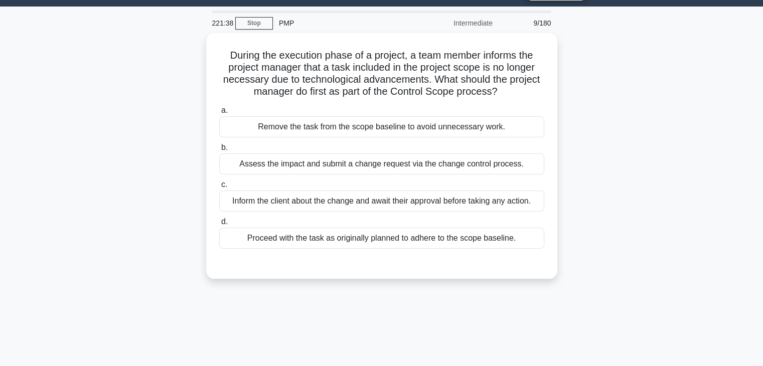
scroll to position [25, 0]
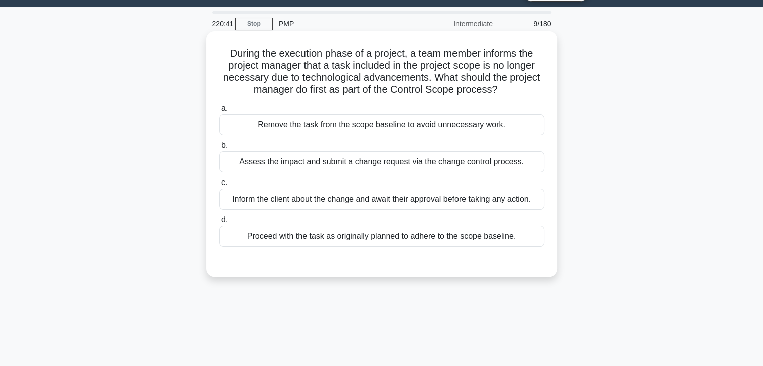
click at [260, 164] on div "Assess the impact and submit a change request via the change control process." at bounding box center [381, 162] width 325 height 21
click at [219, 149] on input "b. Assess the impact and submit a change request via the change control process." at bounding box center [219, 146] width 0 height 7
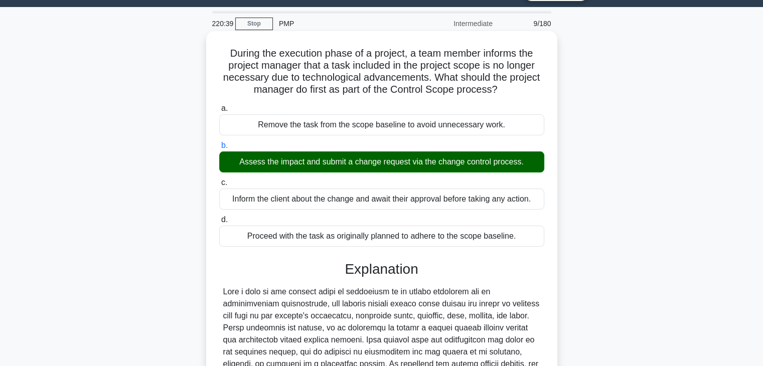
scroll to position [204, 0]
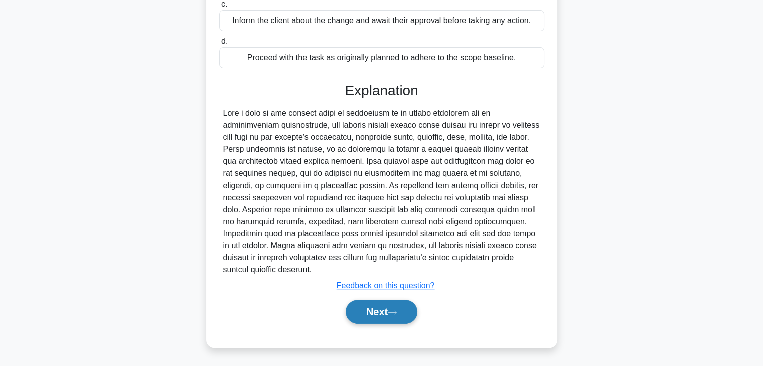
click at [379, 320] on button "Next" at bounding box center [382, 312] width 72 height 24
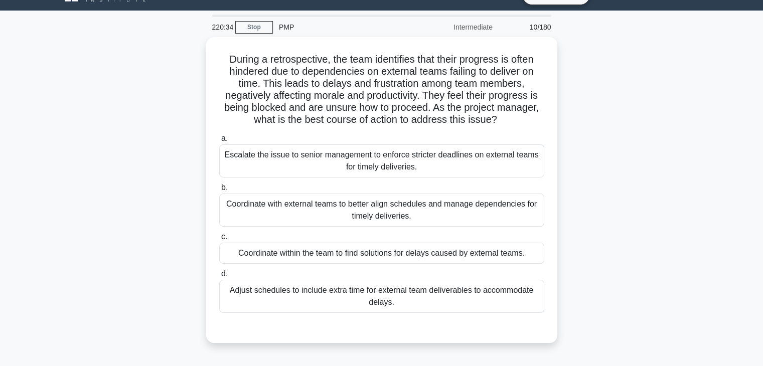
scroll to position [23, 0]
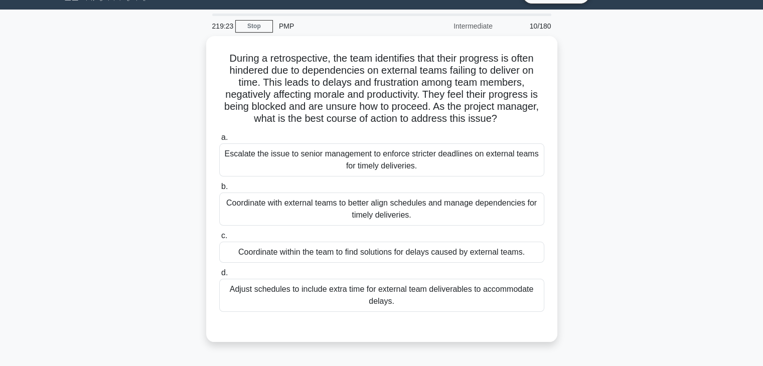
click at [131, 214] on div "During a retrospective, the team identifies that their progress is often hinder…" at bounding box center [382, 195] width 662 height 318
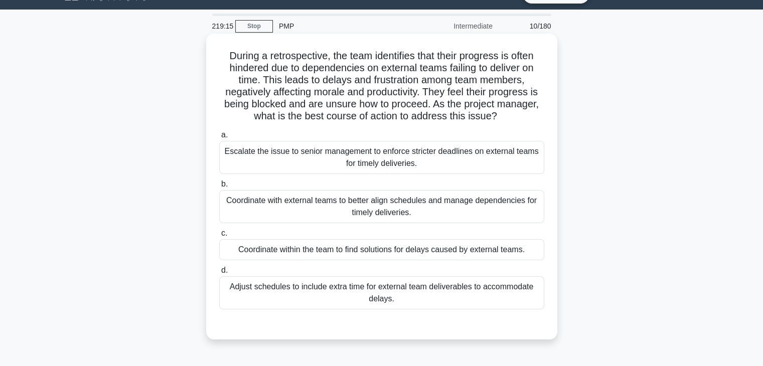
click at [253, 244] on div "Coordinate within the team to find solutions for delays caused by external team…" at bounding box center [381, 249] width 325 height 21
click at [219, 237] on input "c. Coordinate within the team to find solutions for delays caused by external t…" at bounding box center [219, 233] width 0 height 7
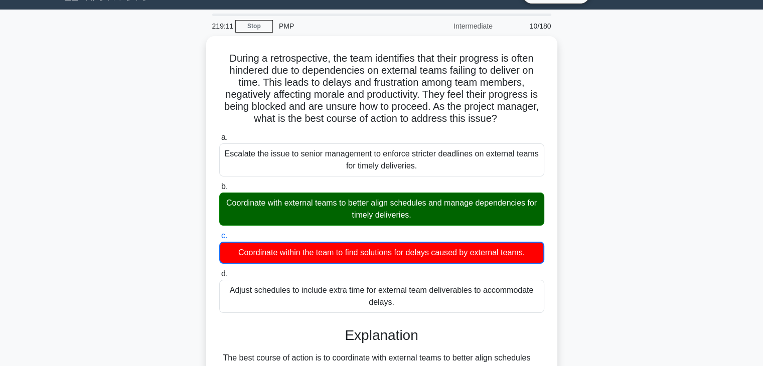
click at [193, 261] on div "During a retrospective, the team identifies that their progress is often hinder…" at bounding box center [382, 308] width 662 height 544
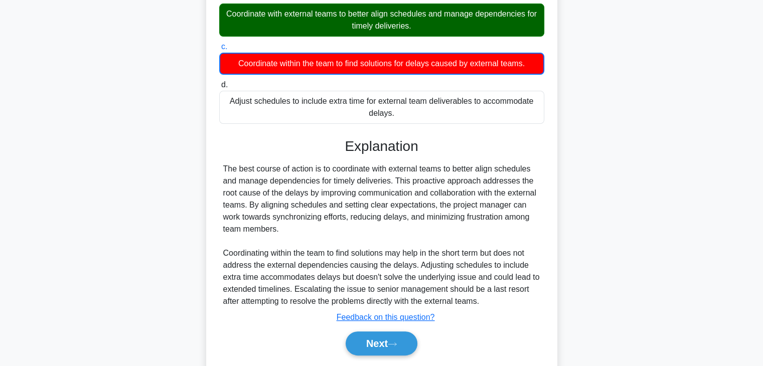
scroll to position [210, 0]
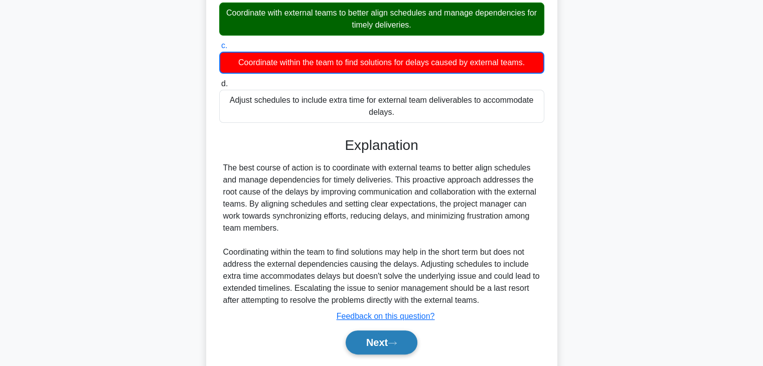
click at [362, 348] on button "Next" at bounding box center [382, 343] width 72 height 24
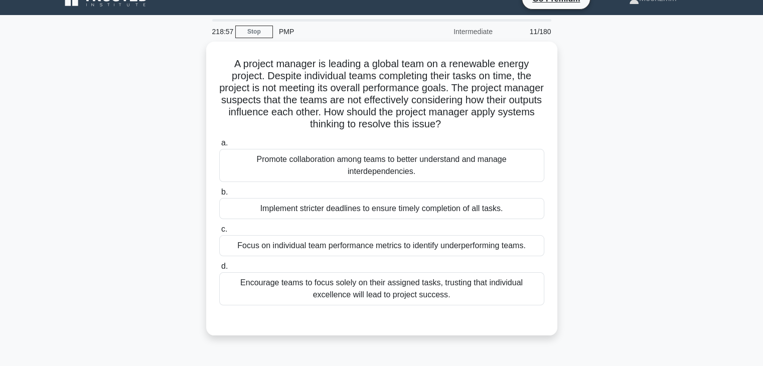
scroll to position [15, 0]
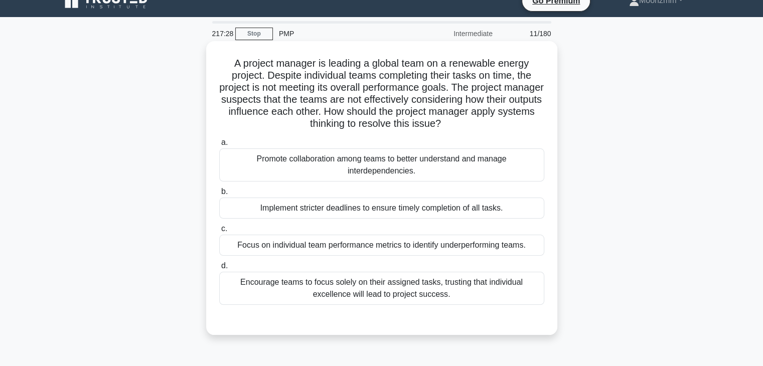
click at [242, 159] on div "Promote collaboration among teams to better understand and manage interdependen…" at bounding box center [381, 165] width 325 height 33
click at [219, 146] on input "a. Promote collaboration among teams to better understand and manage interdepen…" at bounding box center [219, 142] width 0 height 7
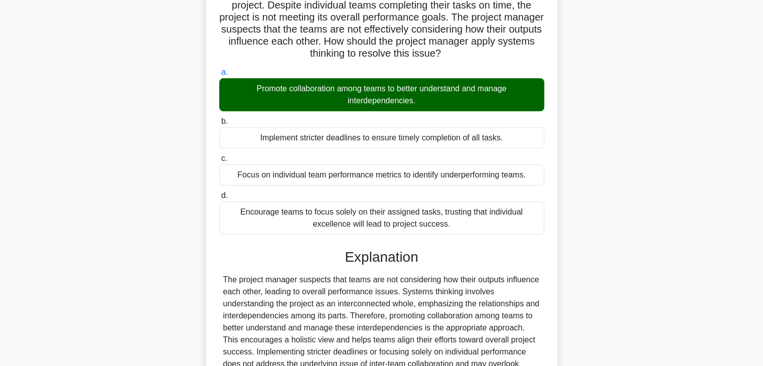
scroll to position [89, 0]
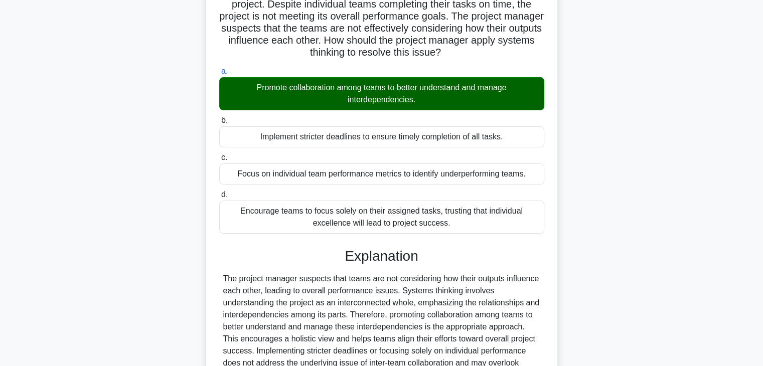
click at [219, 117] on input "b. Implement stricter deadlines to ensure timely completion of all tasks." at bounding box center [219, 120] width 0 height 7
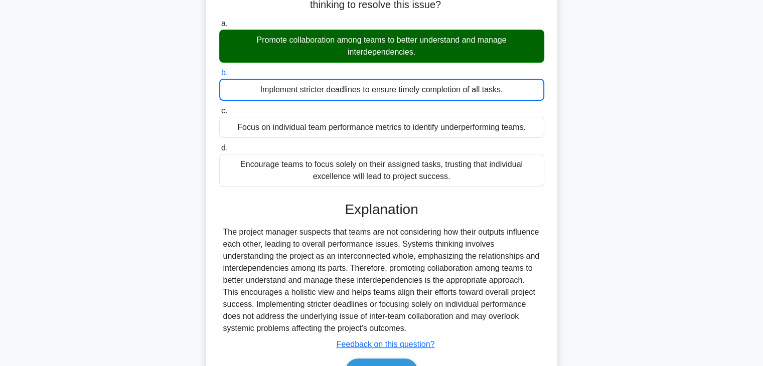
scroll to position [137, 0]
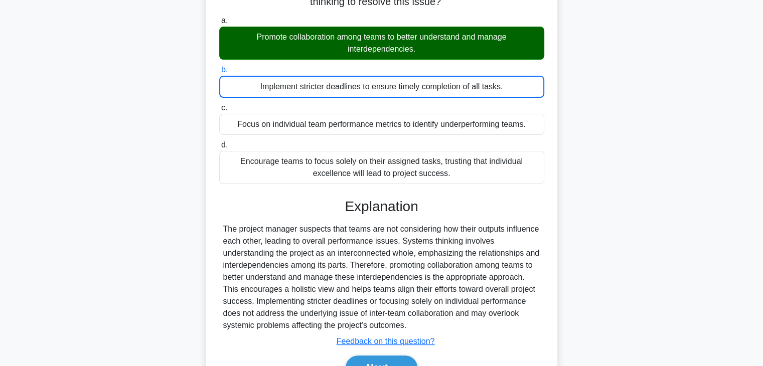
click at [273, 164] on div "Encourage teams to focus solely on their assigned tasks, trusting that individu…" at bounding box center [381, 167] width 325 height 33
click at [219, 149] on input "d. Encourage teams to focus solely on their assigned tasks, trusting that indiv…" at bounding box center [219, 145] width 0 height 7
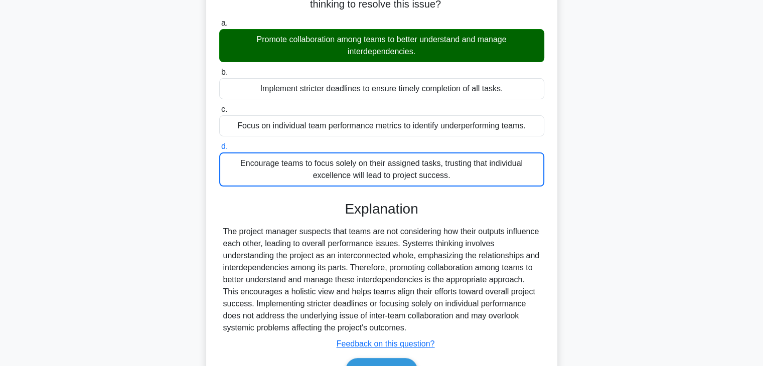
click at [150, 184] on div "A project manager is leading a global team on a renewable energy project. Despi…" at bounding box center [382, 170] width 662 height 496
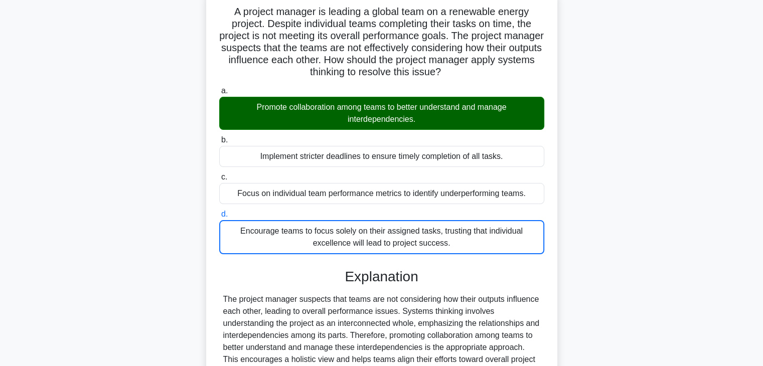
scroll to position [66, 0]
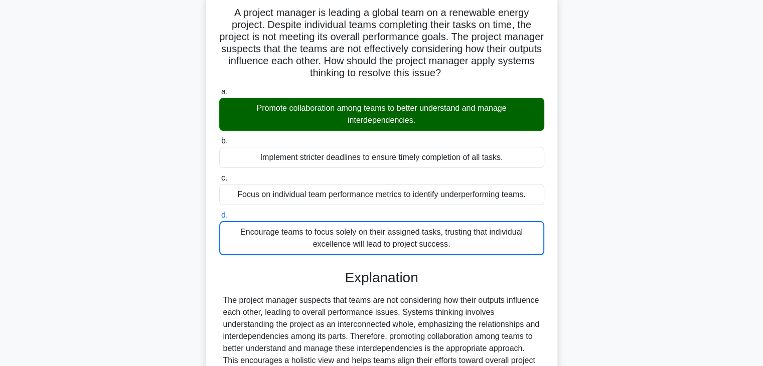
click at [255, 126] on div "Promote collaboration among teams to better understand and manage interdependen…" at bounding box center [381, 114] width 325 height 33
click at [219, 95] on input "a. Promote collaboration among teams to better understand and manage interdepen…" at bounding box center [219, 92] width 0 height 7
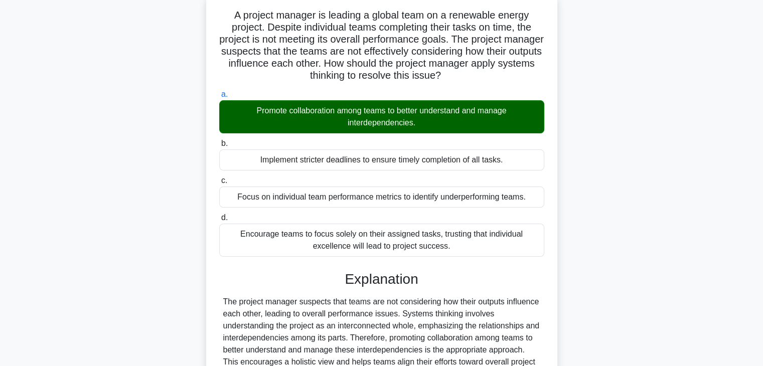
scroll to position [192, 0]
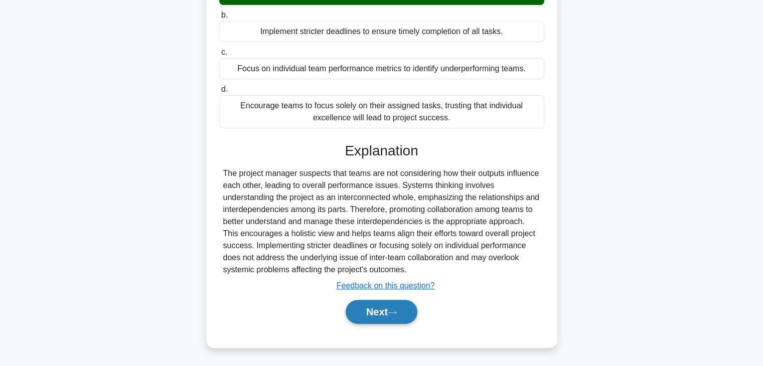
click at [374, 309] on button "Next" at bounding box center [382, 312] width 72 height 24
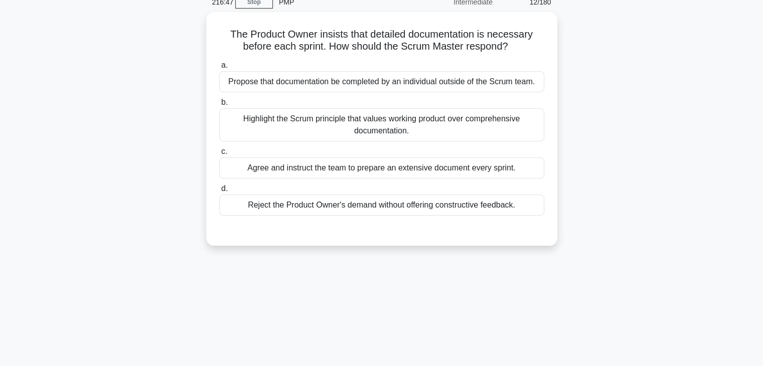
scroll to position [0, 0]
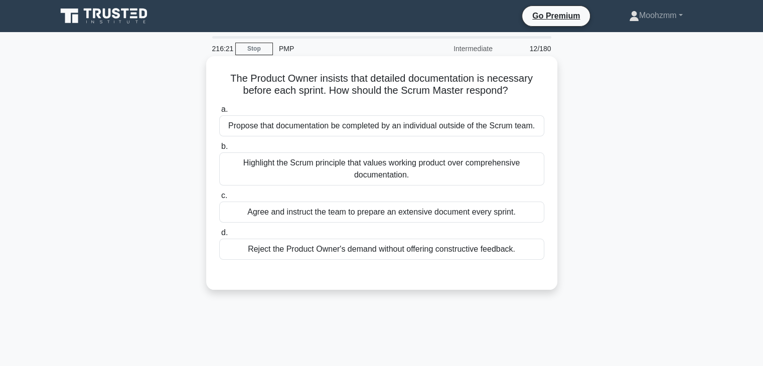
click at [235, 163] on div "Highlight the Scrum principle that values working product over comprehensive do…" at bounding box center [381, 169] width 325 height 33
click at [219, 150] on input "b. Highlight the Scrum principle that values working product over comprehensive…" at bounding box center [219, 147] width 0 height 7
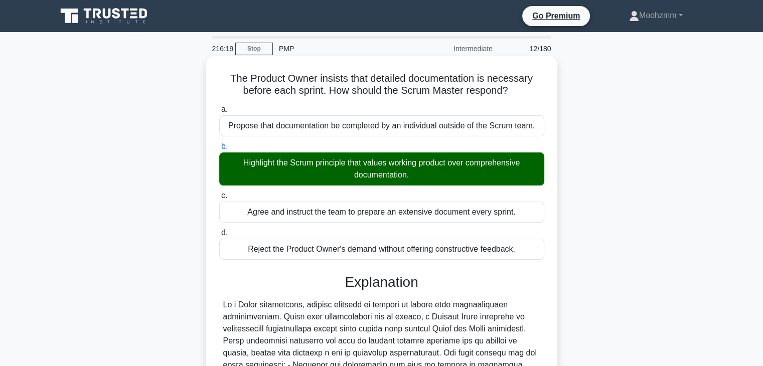
scroll to position [180, 0]
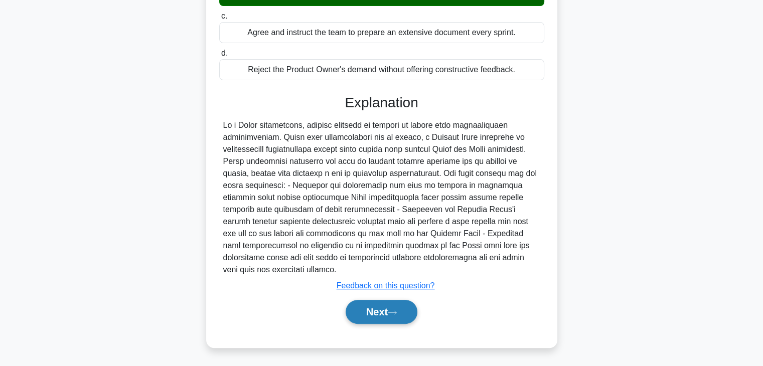
click at [389, 322] on button "Next" at bounding box center [382, 312] width 72 height 24
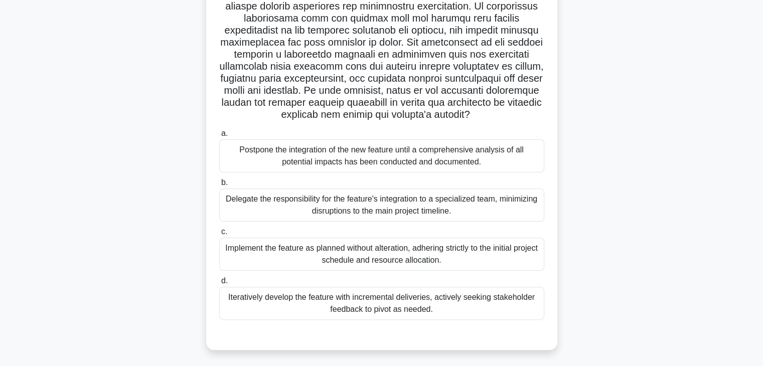
scroll to position [207, 0]
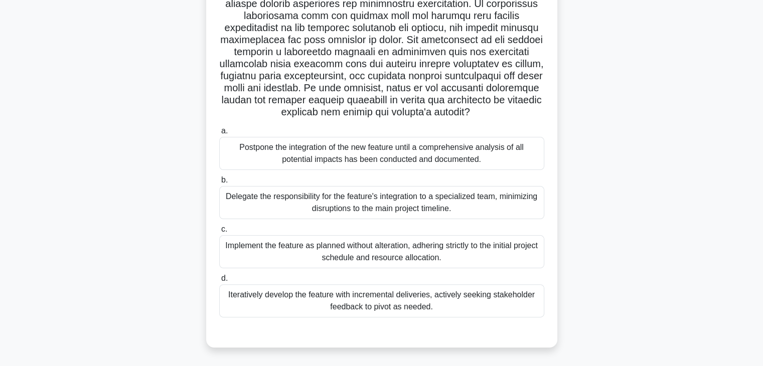
click at [231, 299] on div "Iteratively develop the feature with incremental deliveries, actively seeking s…" at bounding box center [381, 301] width 325 height 33
click at [219, 282] on input "d. Iteratively develop the feature with incremental deliveries, actively seekin…" at bounding box center [219, 278] width 0 height 7
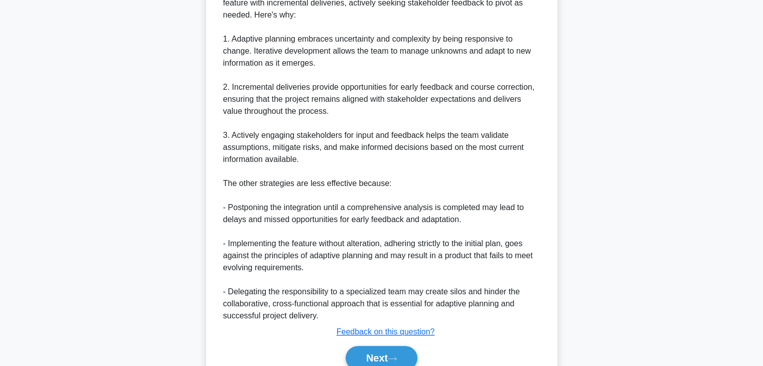
scroll to position [625, 0]
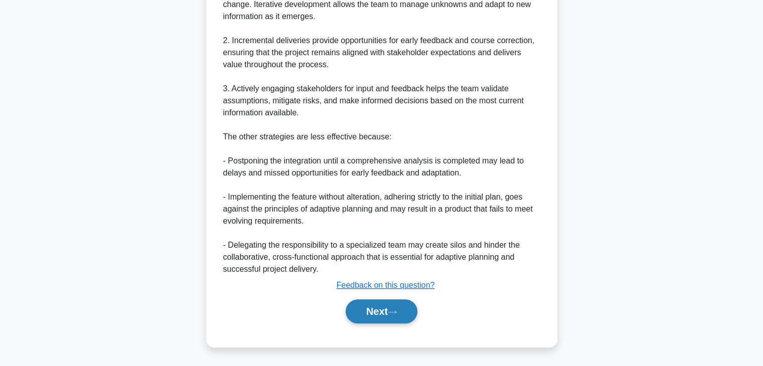
click at [363, 313] on button "Next" at bounding box center [382, 312] width 72 height 24
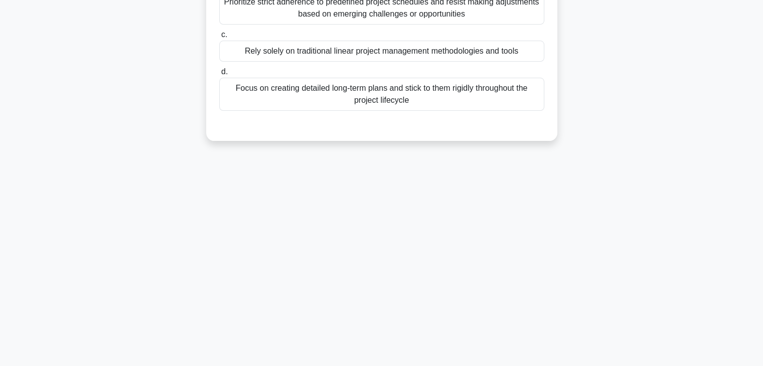
scroll to position [0, 0]
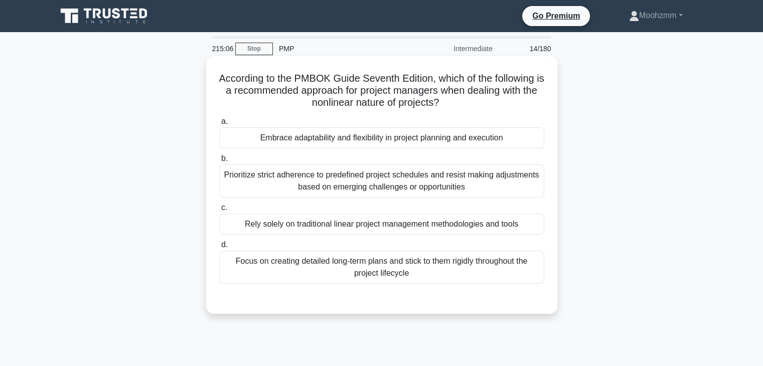
click at [254, 137] on div "Embrace adaptability and flexibility in project planning and execution" at bounding box center [381, 137] width 325 height 21
click at [219, 125] on input "a. Embrace adaptability and flexibility in project planning and execution" at bounding box center [219, 121] width 0 height 7
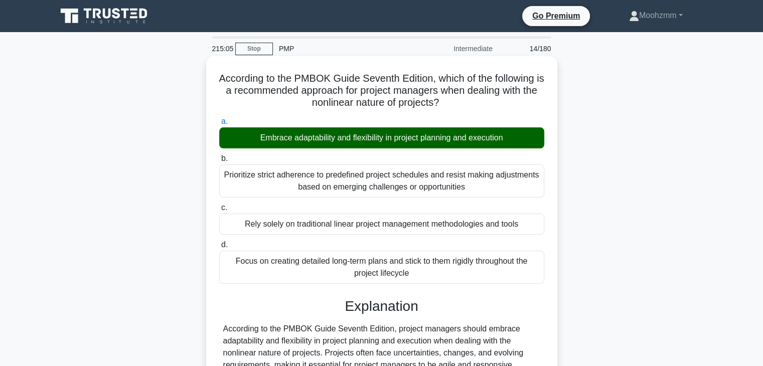
scroll to position [176, 0]
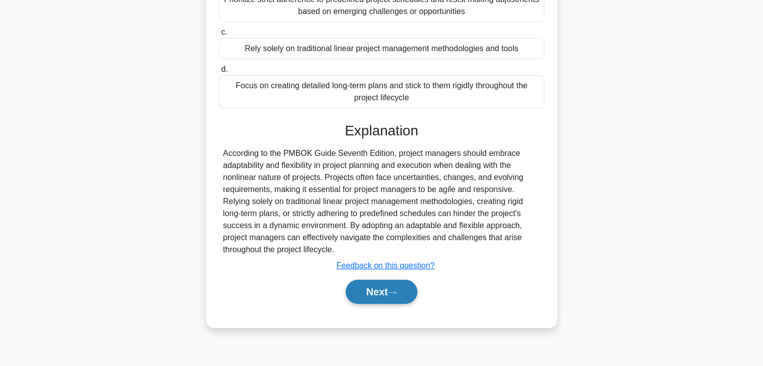
click at [372, 301] on button "Next" at bounding box center [382, 292] width 72 height 24
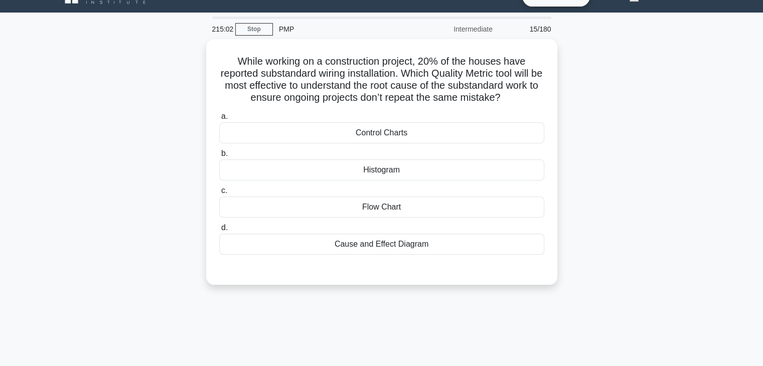
scroll to position [0, 0]
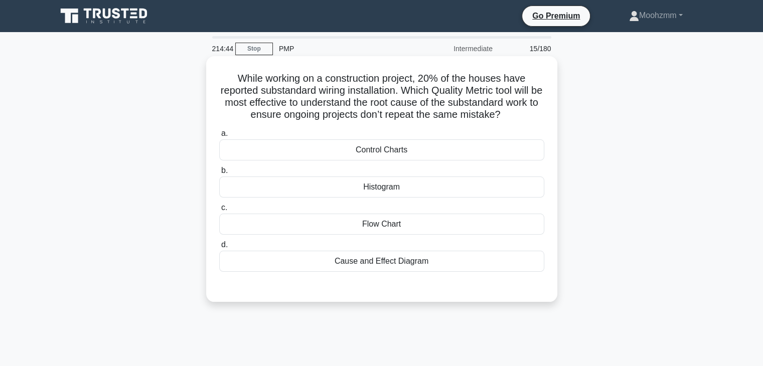
click at [273, 269] on div "Cause and Effect Diagram" at bounding box center [381, 261] width 325 height 21
click at [219, 248] on input "d. Cause and Effect Diagram" at bounding box center [219, 245] width 0 height 7
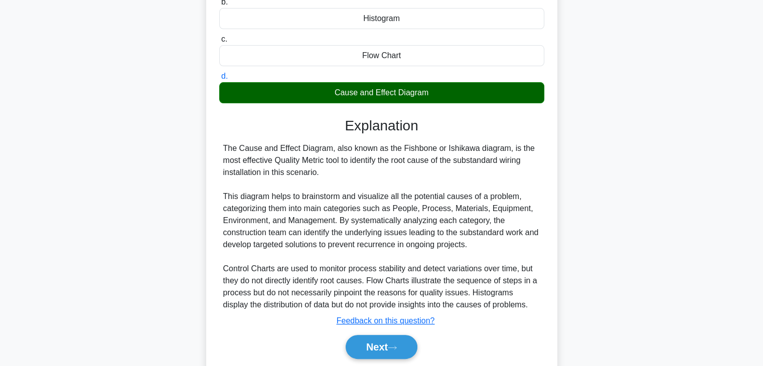
scroll to position [204, 0]
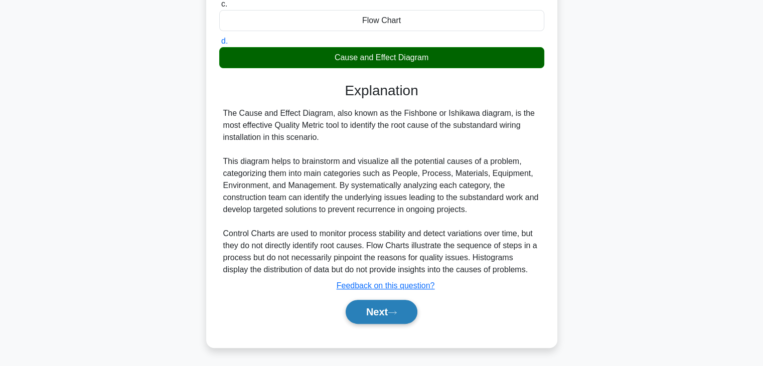
click at [364, 319] on button "Next" at bounding box center [382, 312] width 72 height 24
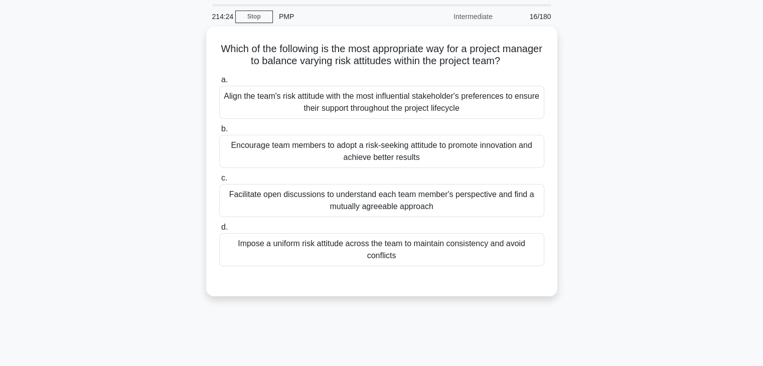
scroll to position [32, 0]
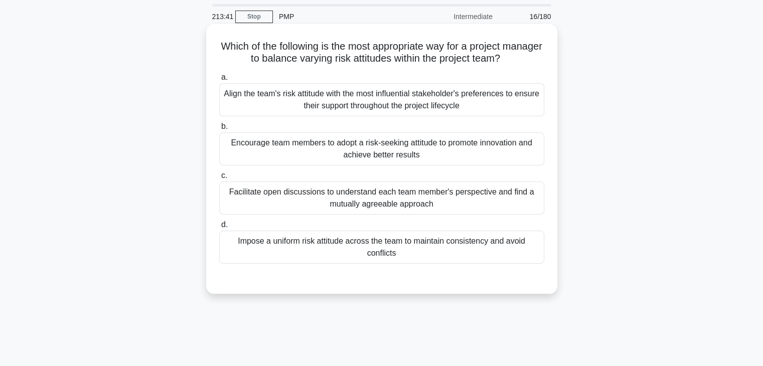
click at [229, 157] on div "Encourage team members to adopt a risk-seeking attitude to promote innovation a…" at bounding box center [381, 148] width 325 height 33
click at [219, 130] on input "b. Encourage team members to adopt a risk-seeking attitude to promote innovatio…" at bounding box center [219, 126] width 0 height 7
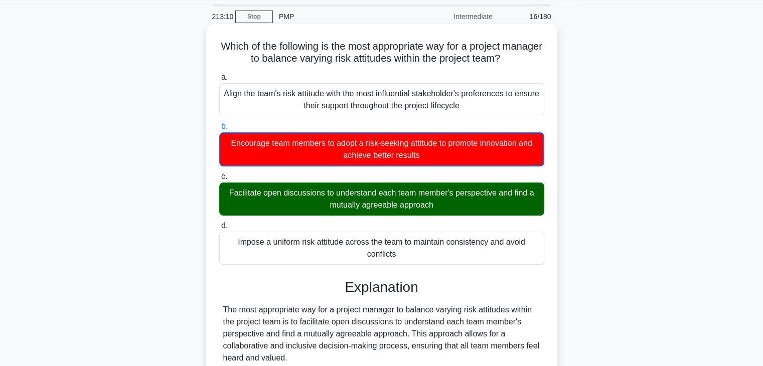
click at [219, 174] on input "c. Facilitate open discussions to understand each team member's perspective and…" at bounding box center [219, 177] width 0 height 7
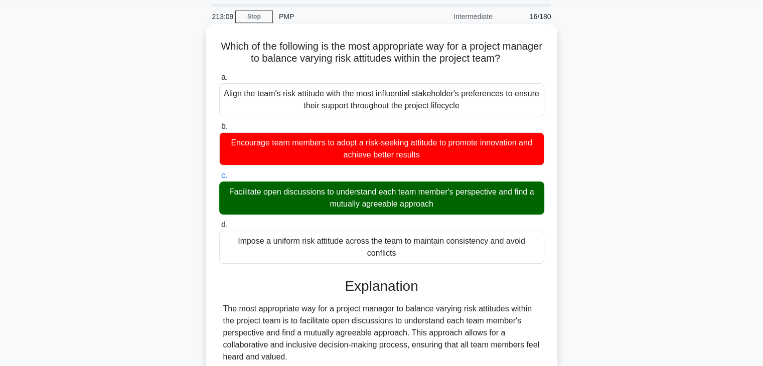
click at [219, 222] on input "d. Impose a uniform risk attitude across the team to maintain consistency and a…" at bounding box center [219, 225] width 0 height 7
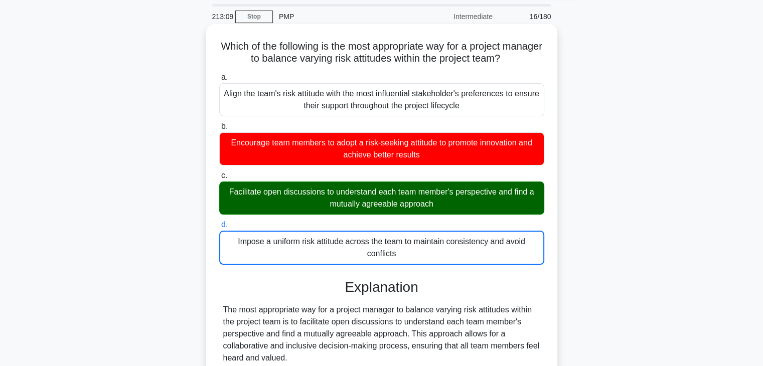
click at [219, 74] on input "a. Align the team's risk attitude with the most influential stakeholder's prefe…" at bounding box center [219, 77] width 0 height 7
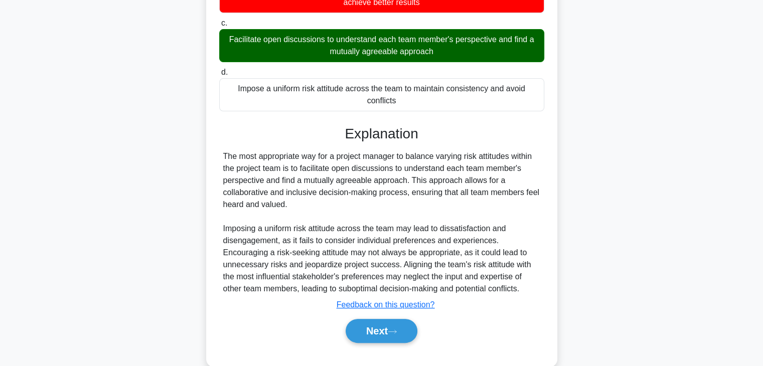
scroll to position [205, 0]
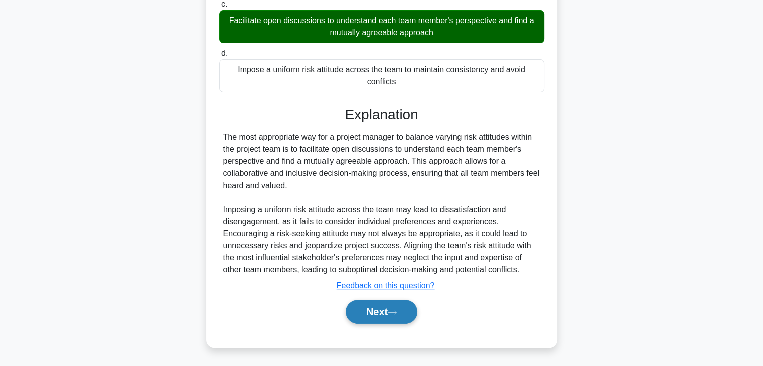
click at [346, 306] on button "Next" at bounding box center [382, 312] width 72 height 24
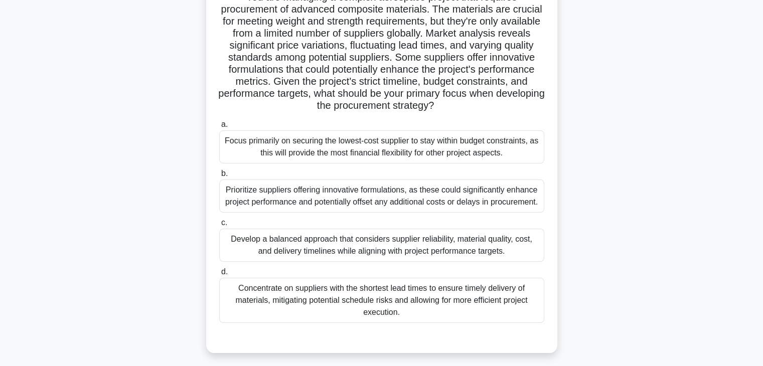
scroll to position [92, 0]
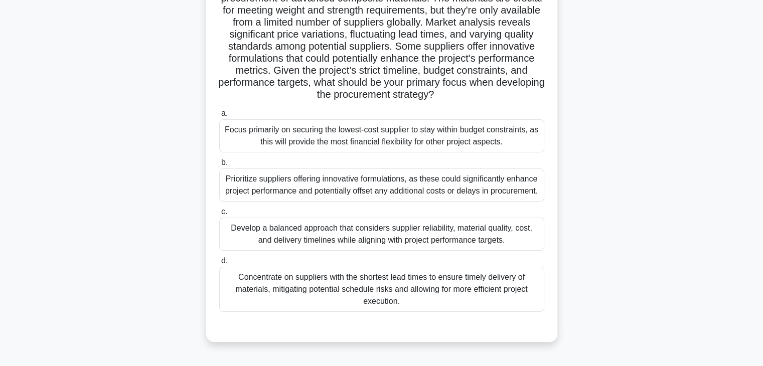
click at [235, 235] on div "Develop a balanced approach that considers supplier reliability, material quali…" at bounding box center [381, 234] width 325 height 33
click at [219, 215] on input "c. Develop a balanced approach that considers supplier reliability, material qu…" at bounding box center [219, 212] width 0 height 7
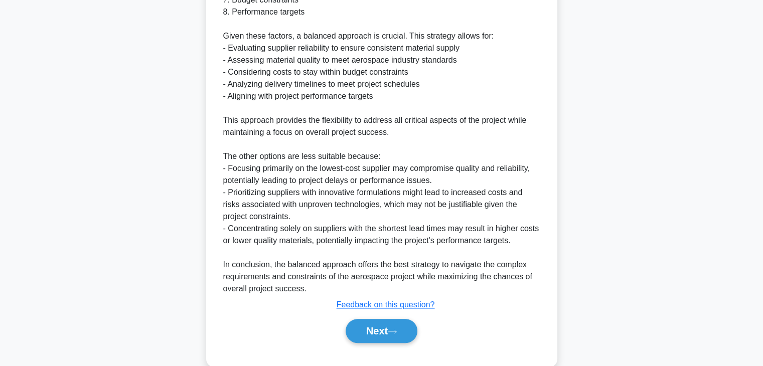
scroll to position [637, 0]
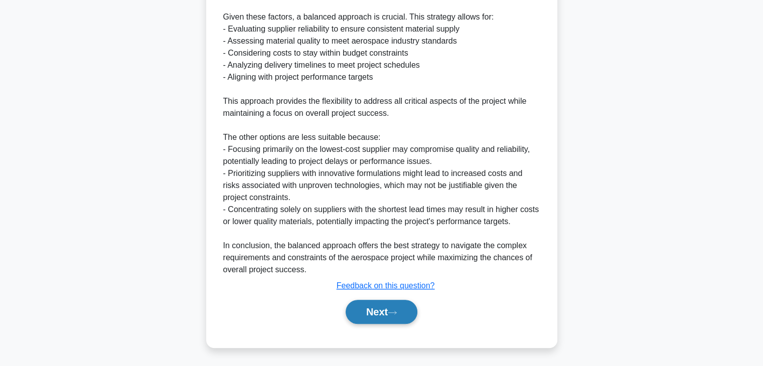
click at [371, 313] on button "Next" at bounding box center [382, 312] width 72 height 24
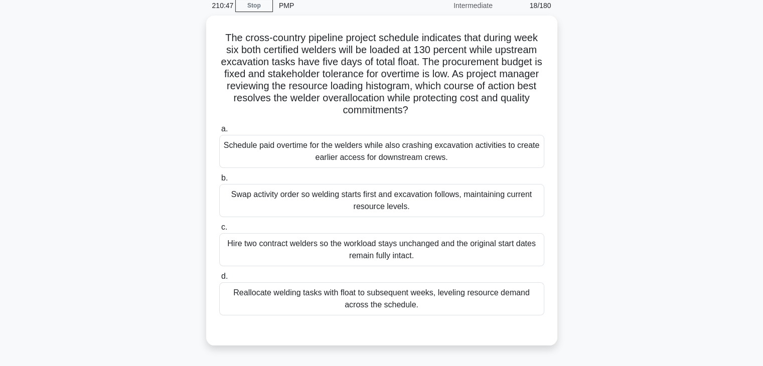
scroll to position [42, 0]
